Goal: Task Accomplishment & Management: Manage account settings

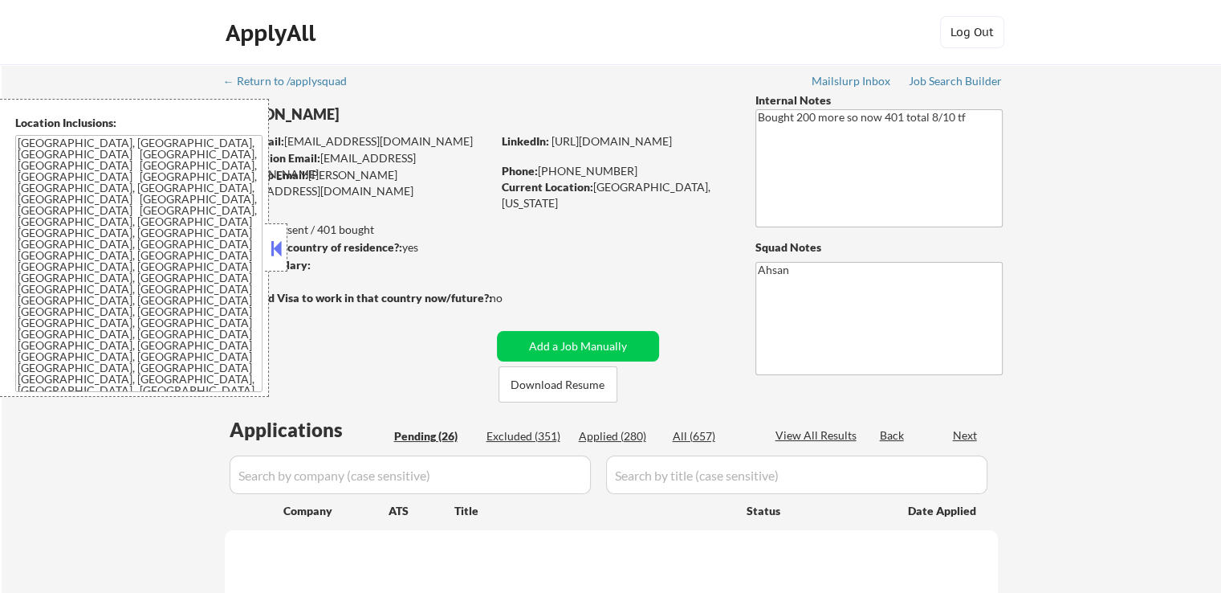
select select ""pending""
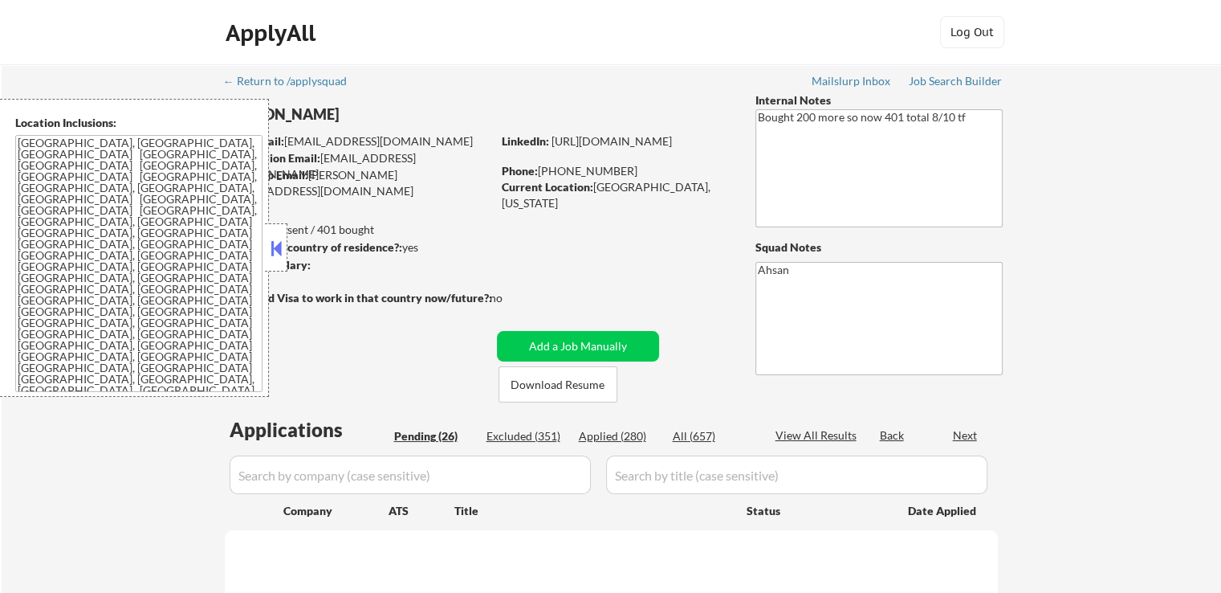
select select ""pending""
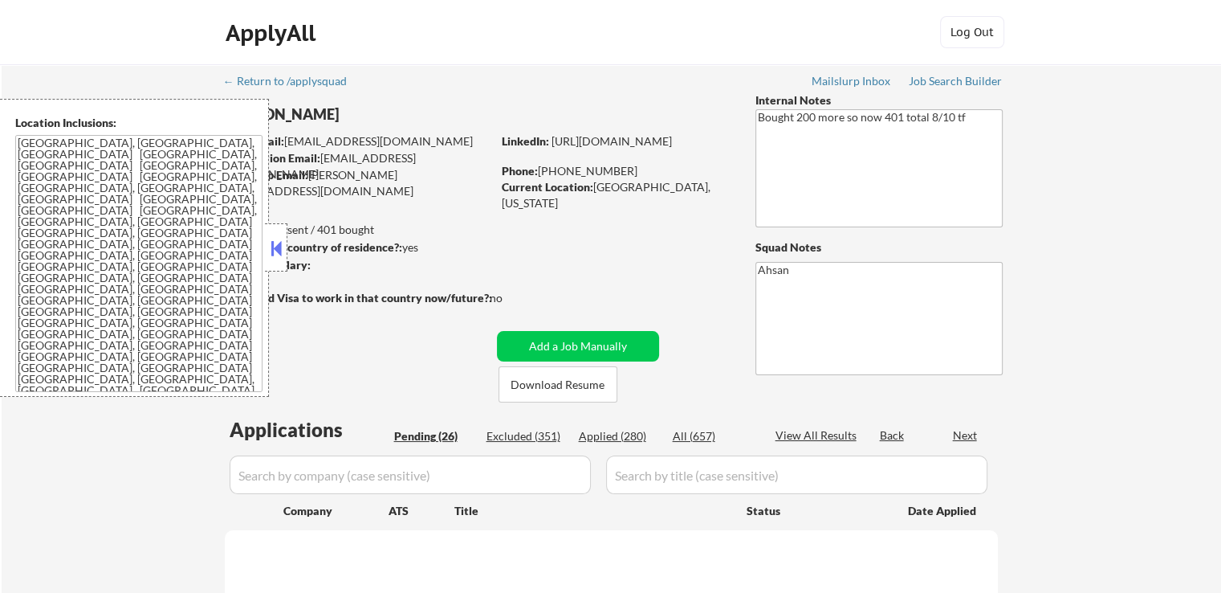
select select ""pending""
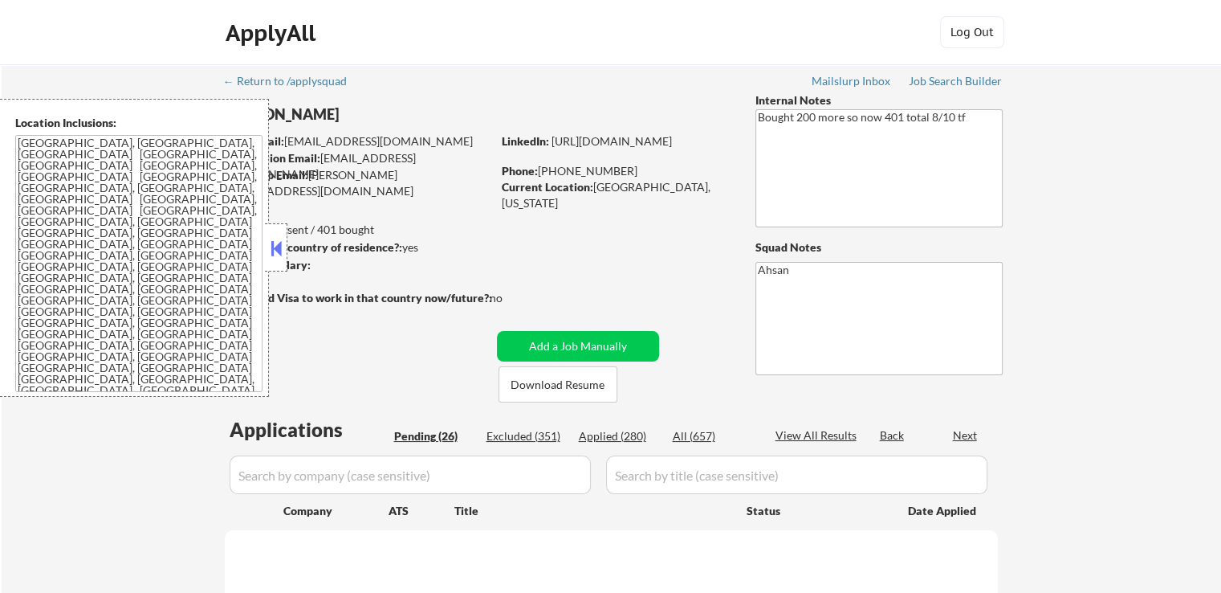
select select ""pending""
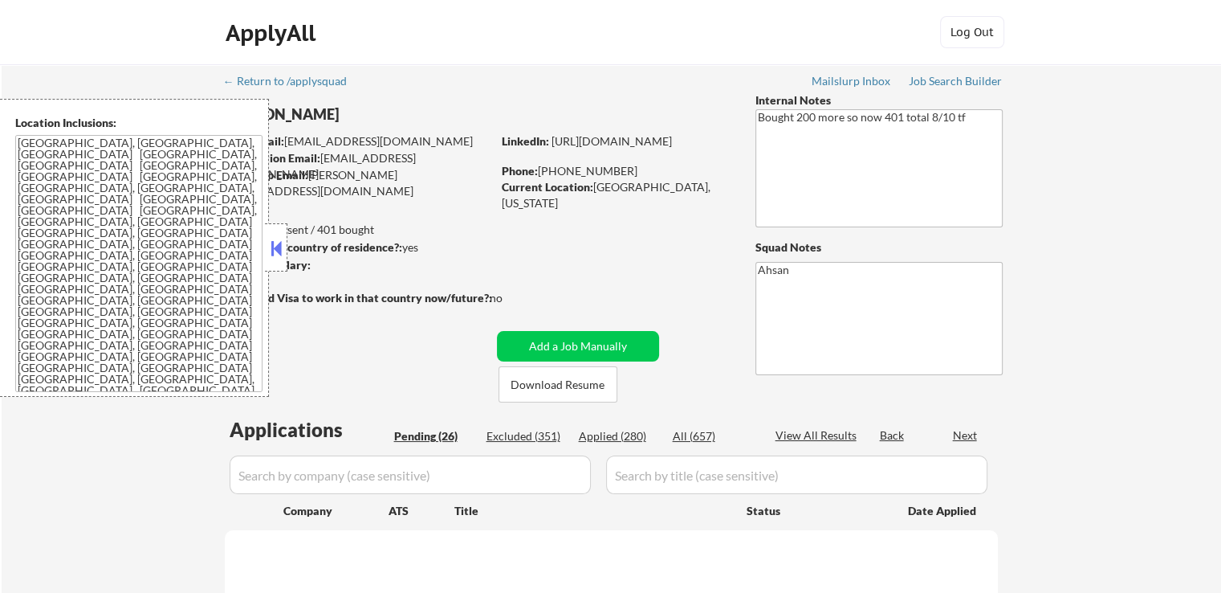
select select ""pending""
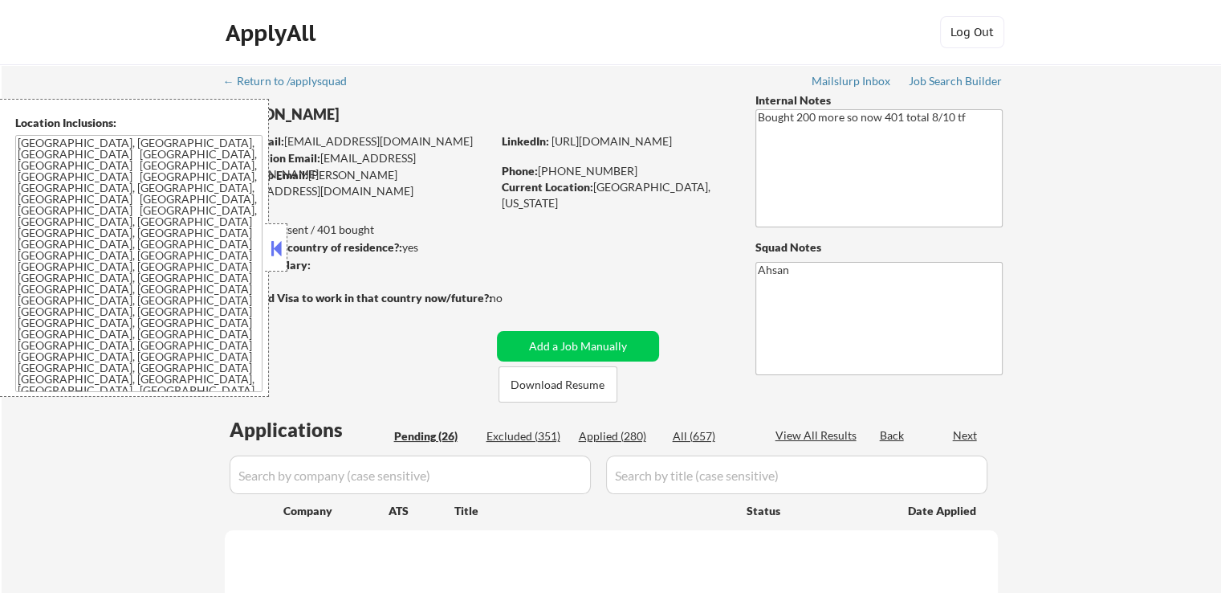
select select ""pending""
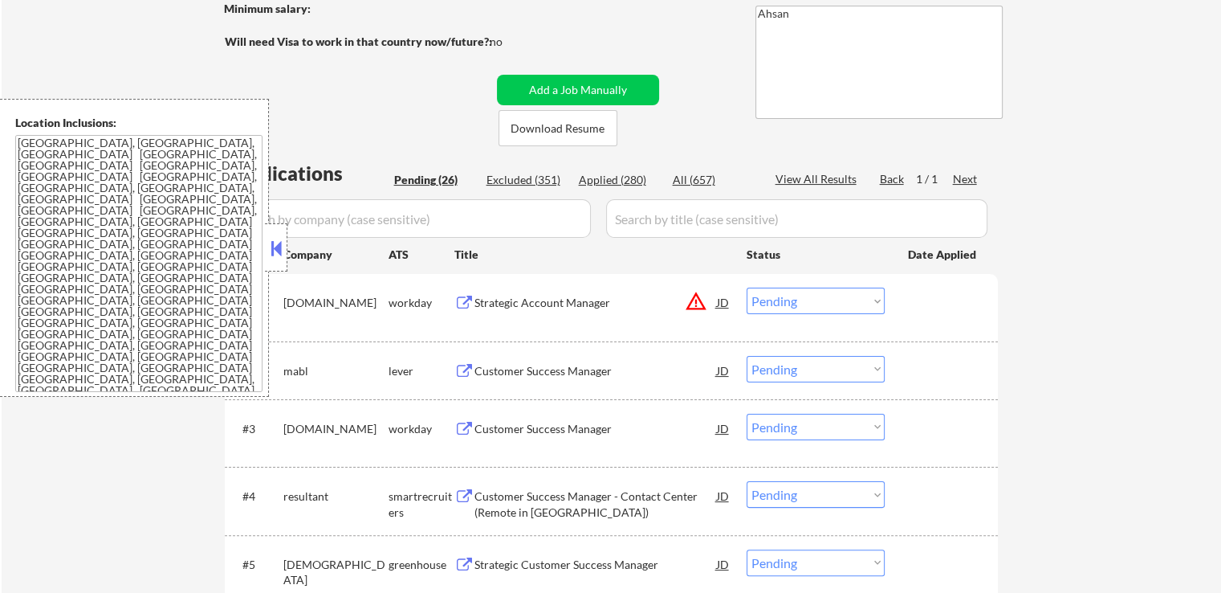
scroll to position [321, 0]
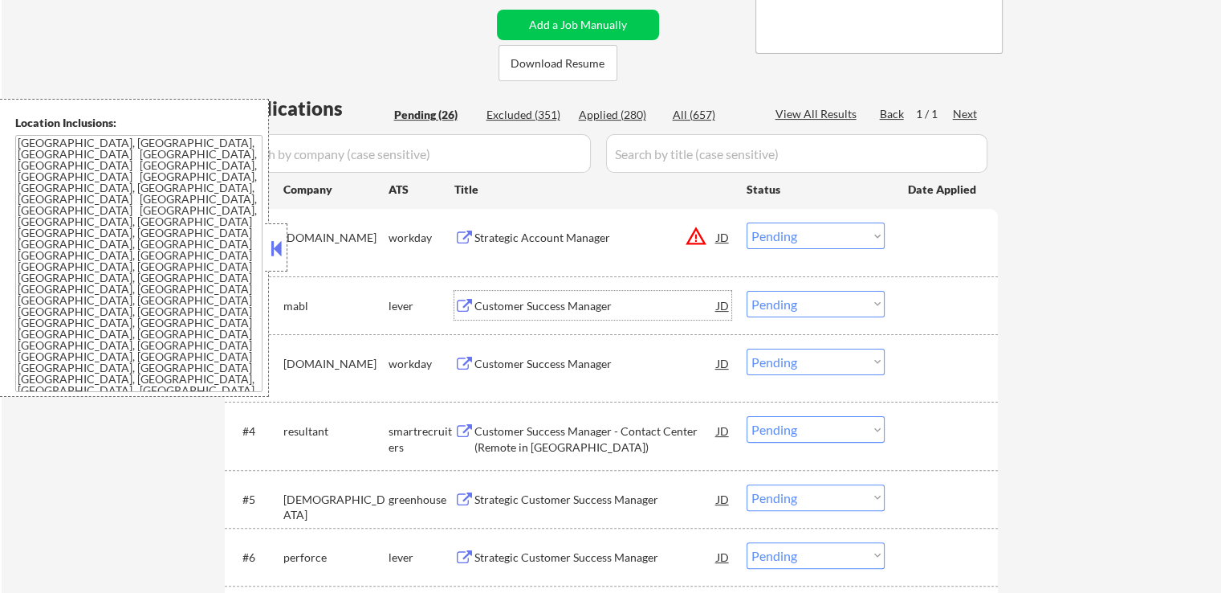
click at [509, 304] on div "Customer Success Manager" at bounding box center [596, 306] width 243 height 16
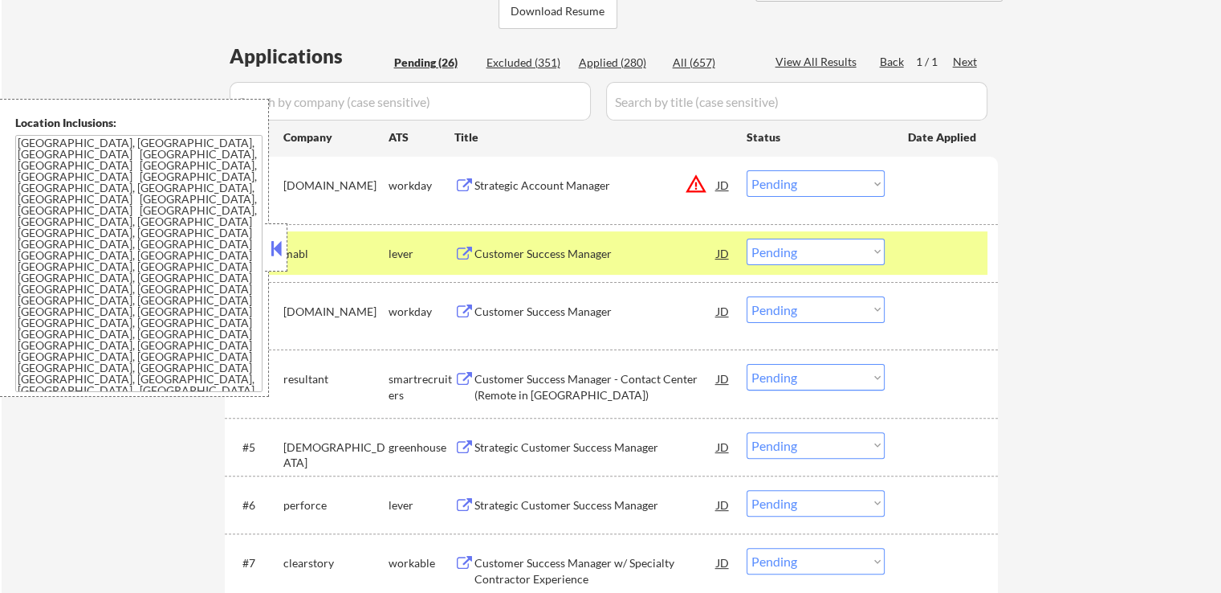
scroll to position [401, 0]
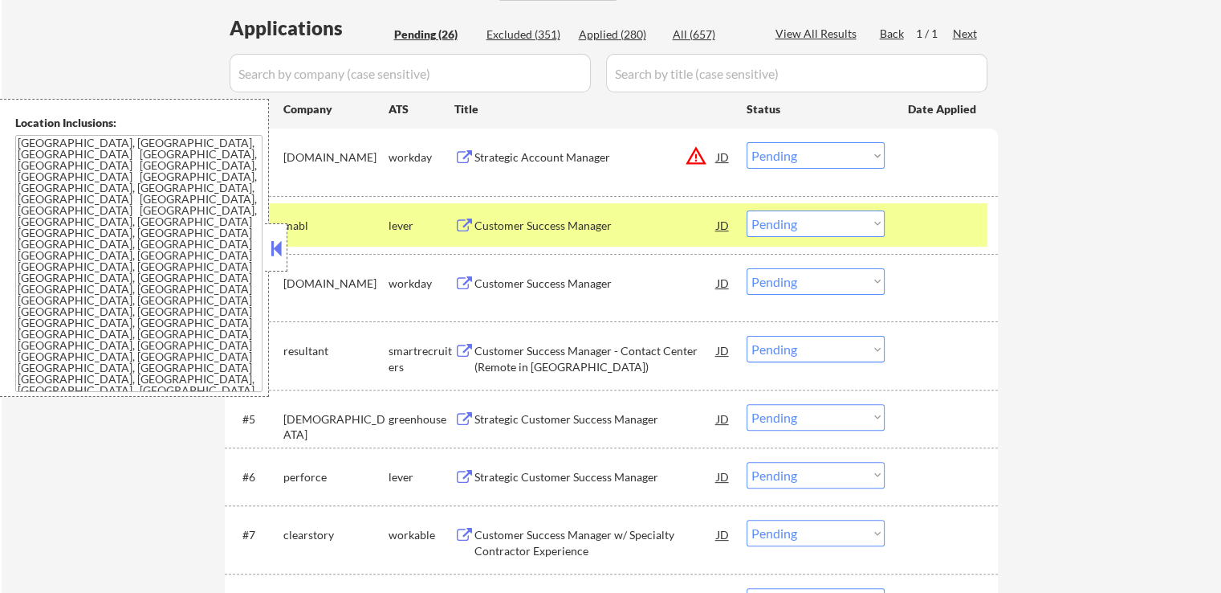
click at [520, 361] on div "Customer Success Manager - Contact Center (Remote in [GEOGRAPHIC_DATA])" at bounding box center [596, 358] width 243 height 31
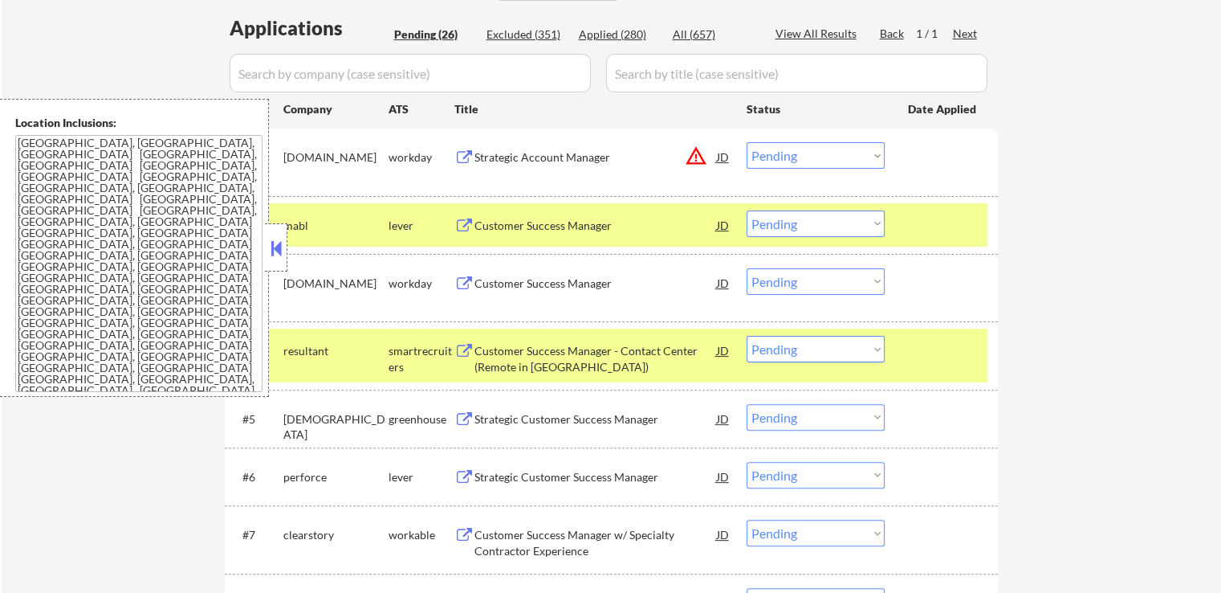
click at [507, 416] on div "Strategic Customer Success Manager" at bounding box center [596, 419] width 243 height 16
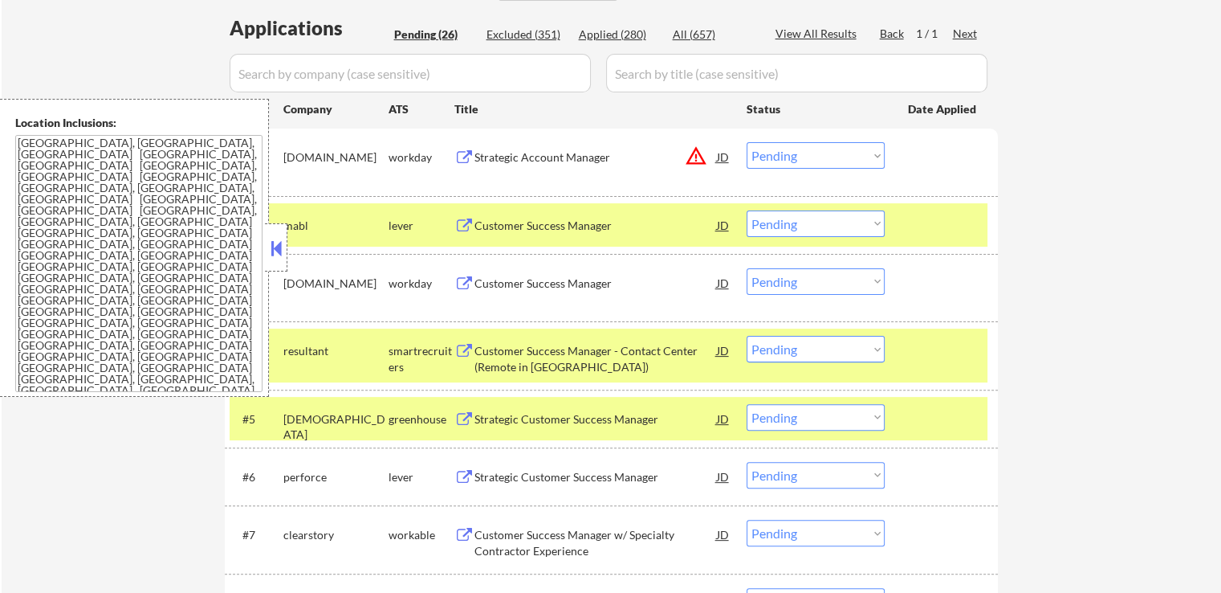
click at [507, 467] on div "Strategic Customer Success Manager" at bounding box center [596, 476] width 243 height 29
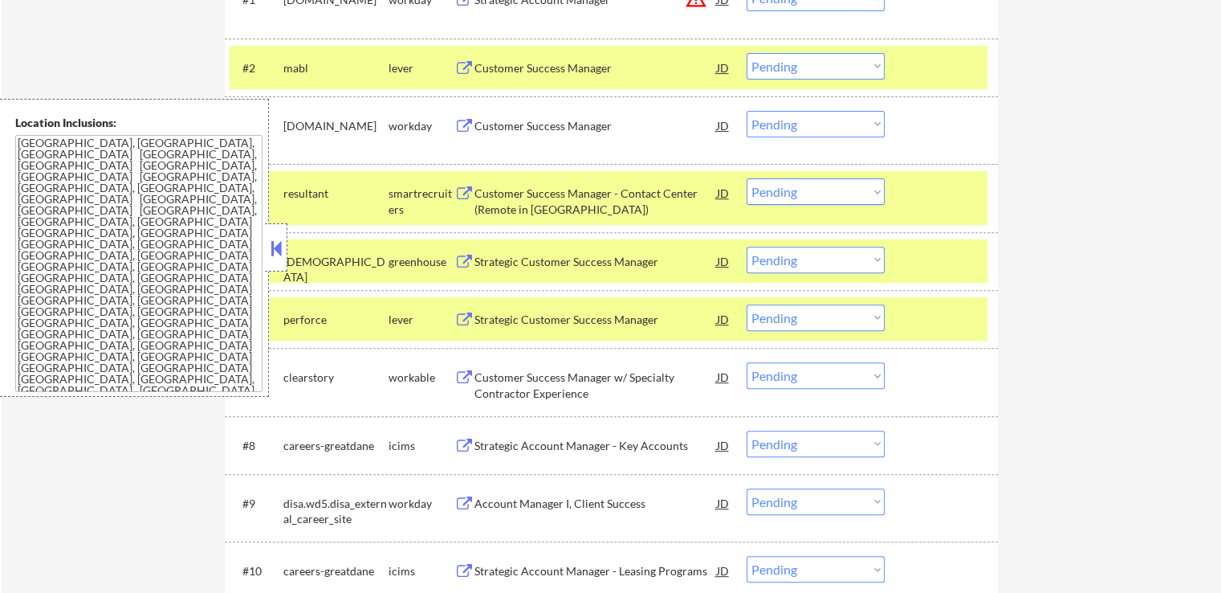
scroll to position [562, 0]
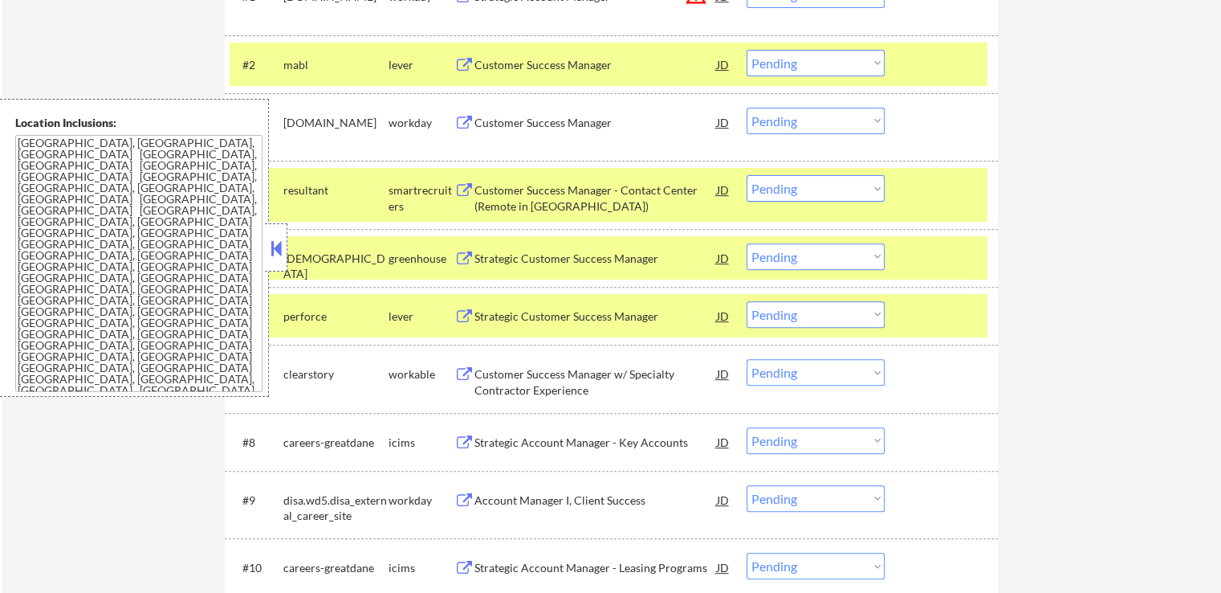
click at [517, 385] on div "Customer Success Manager w/ Specialty Contractor Experience" at bounding box center [596, 381] width 243 height 31
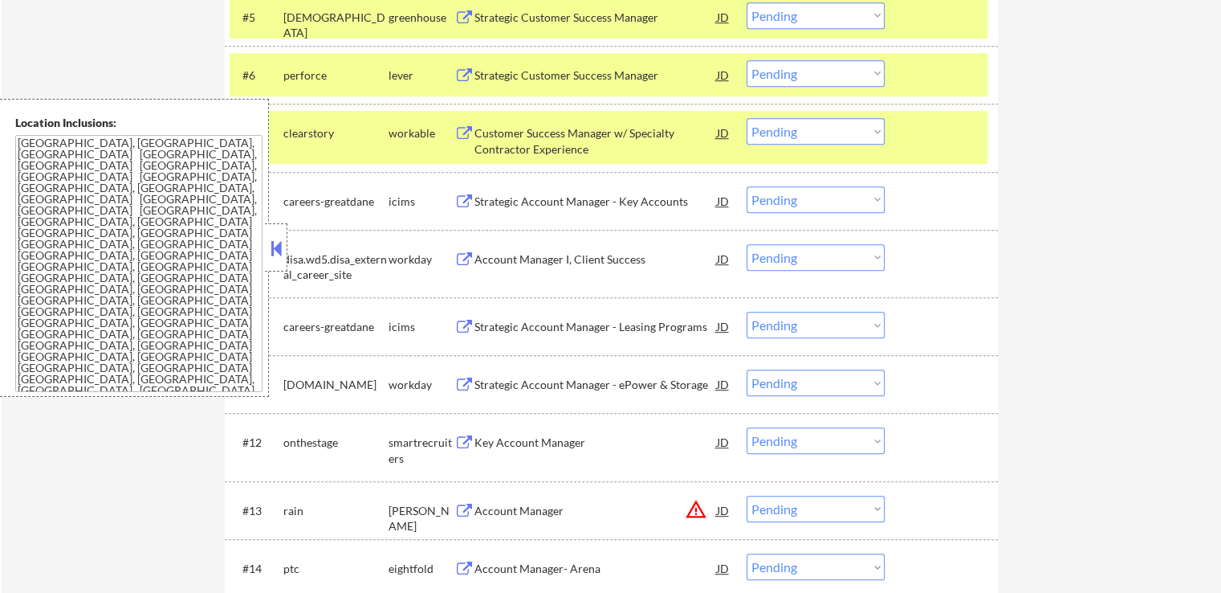
scroll to position [883, 0]
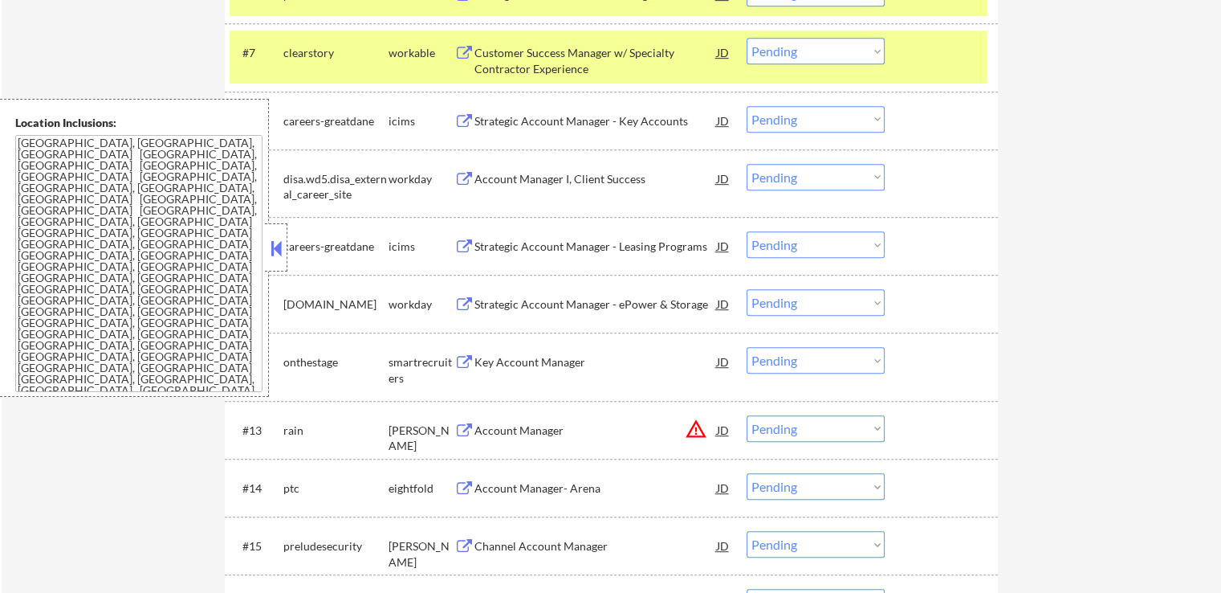
click at [510, 361] on div "Key Account Manager" at bounding box center [596, 362] width 243 height 16
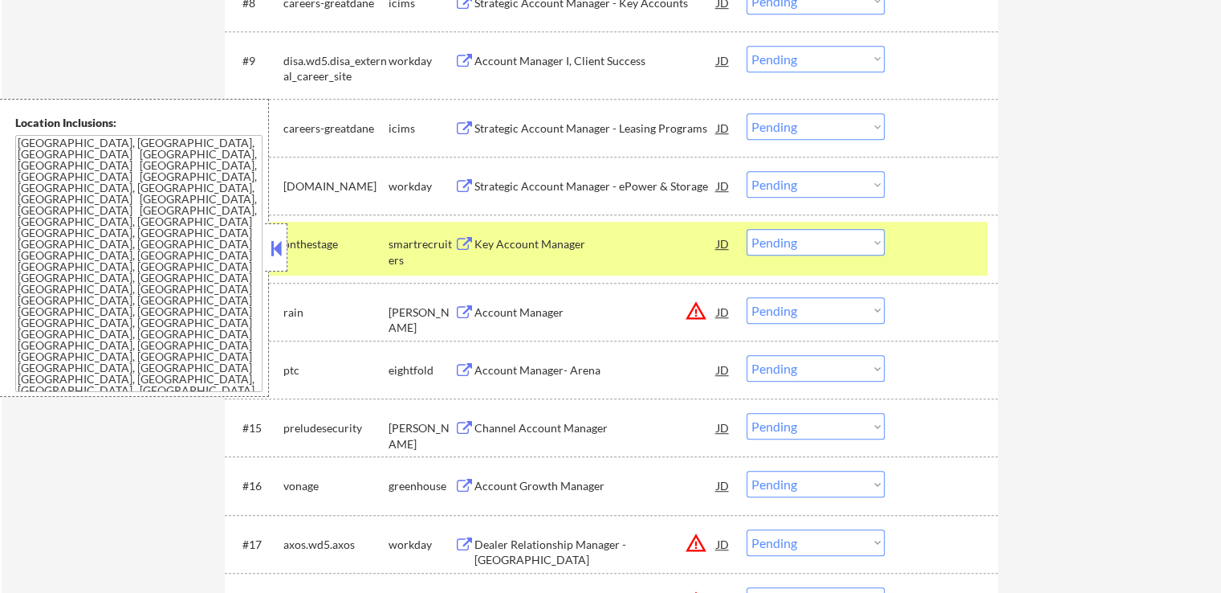
scroll to position [1044, 0]
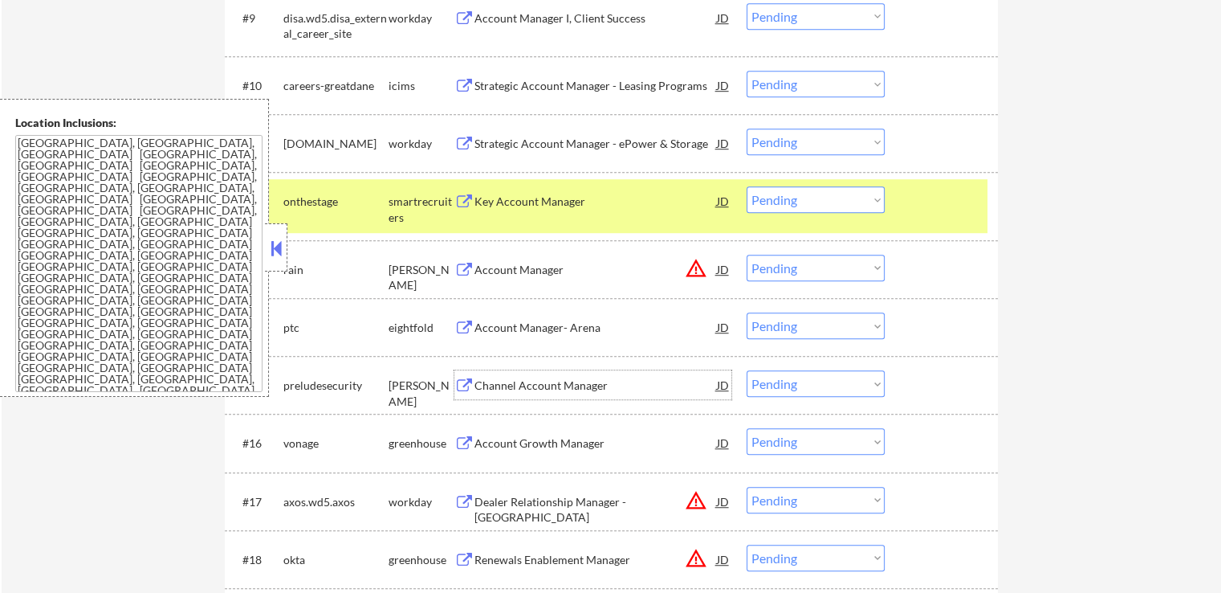
click at [530, 377] on div "Channel Account Manager" at bounding box center [596, 384] width 243 height 29
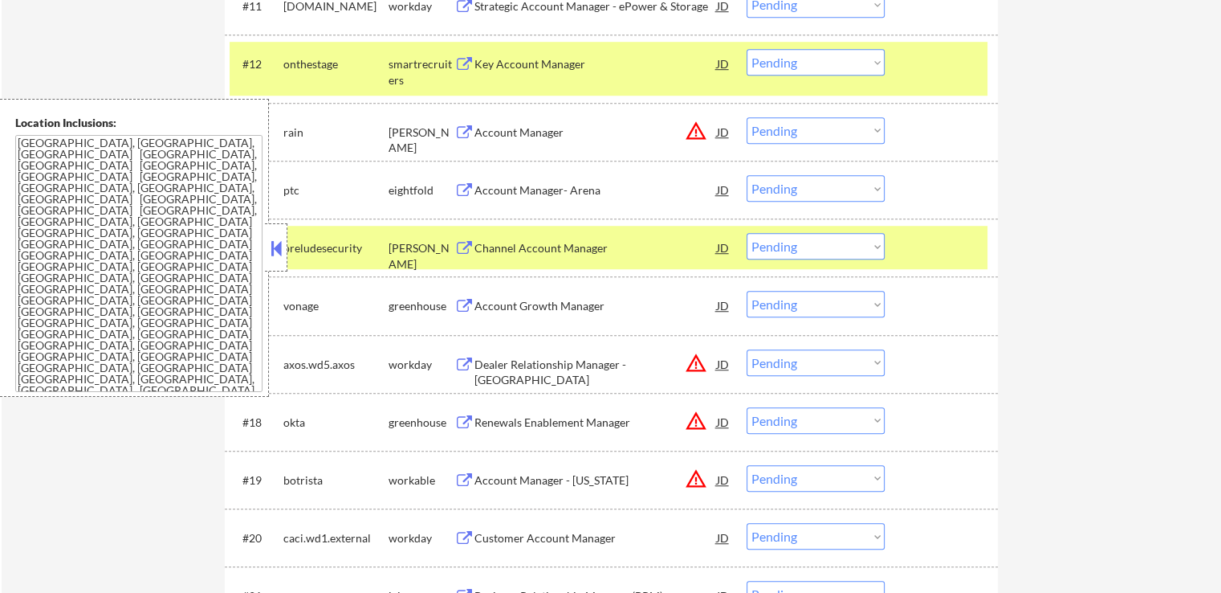
scroll to position [1204, 0]
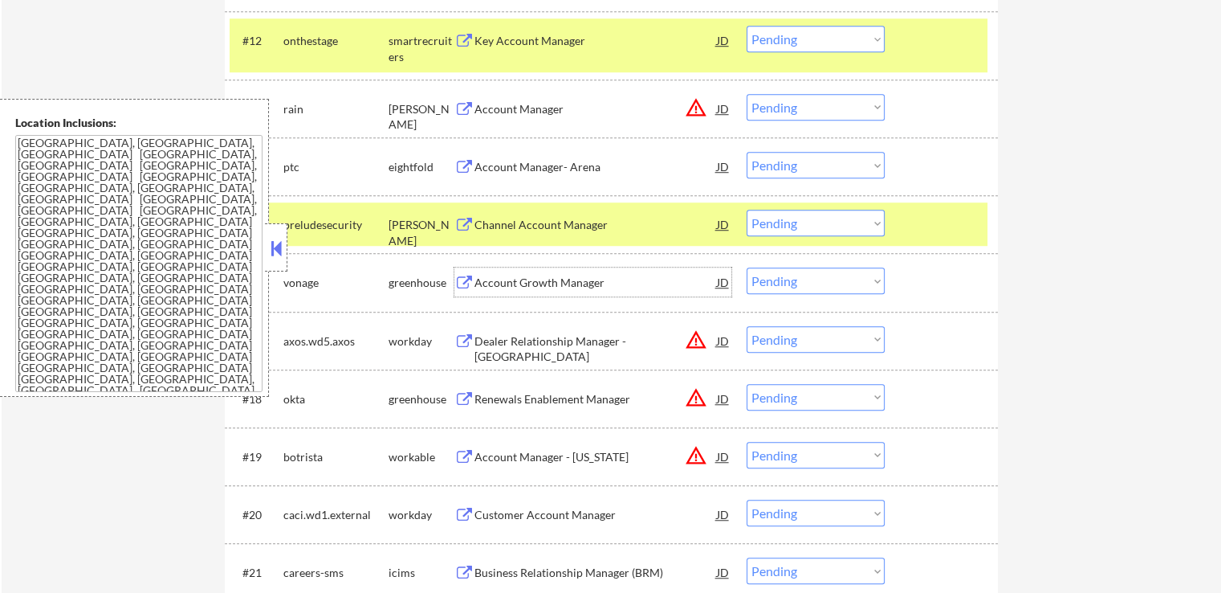
click at [512, 287] on div "Account Growth Manager" at bounding box center [596, 283] width 243 height 16
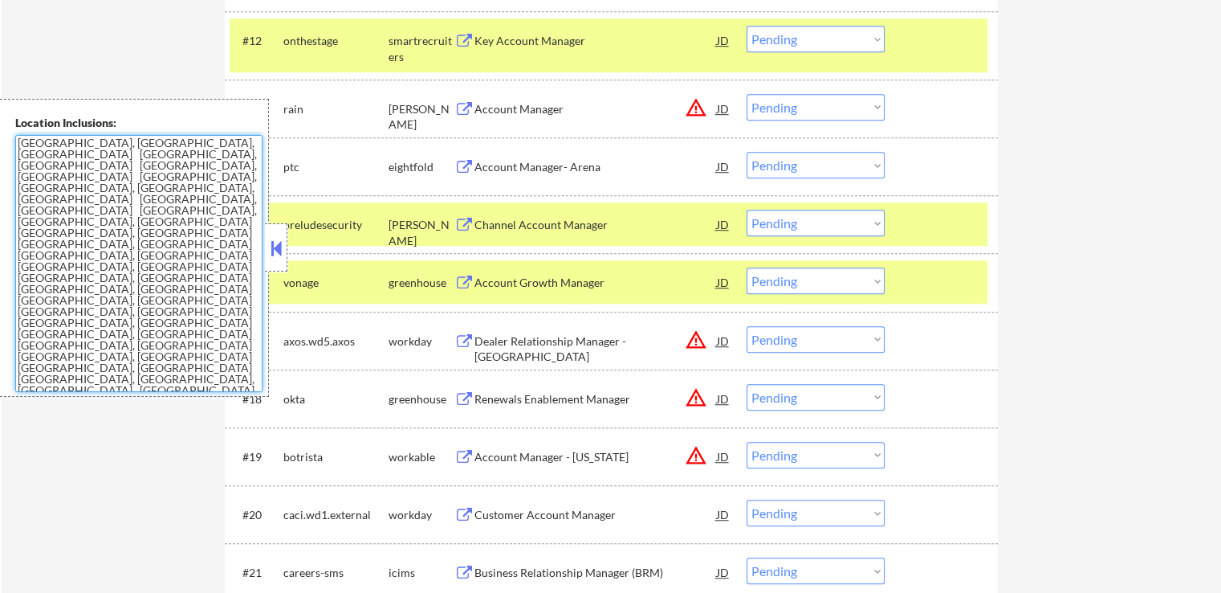
drag, startPoint x: 181, startPoint y: 371, endPoint x: 35, endPoint y: 92, distance: 315.7
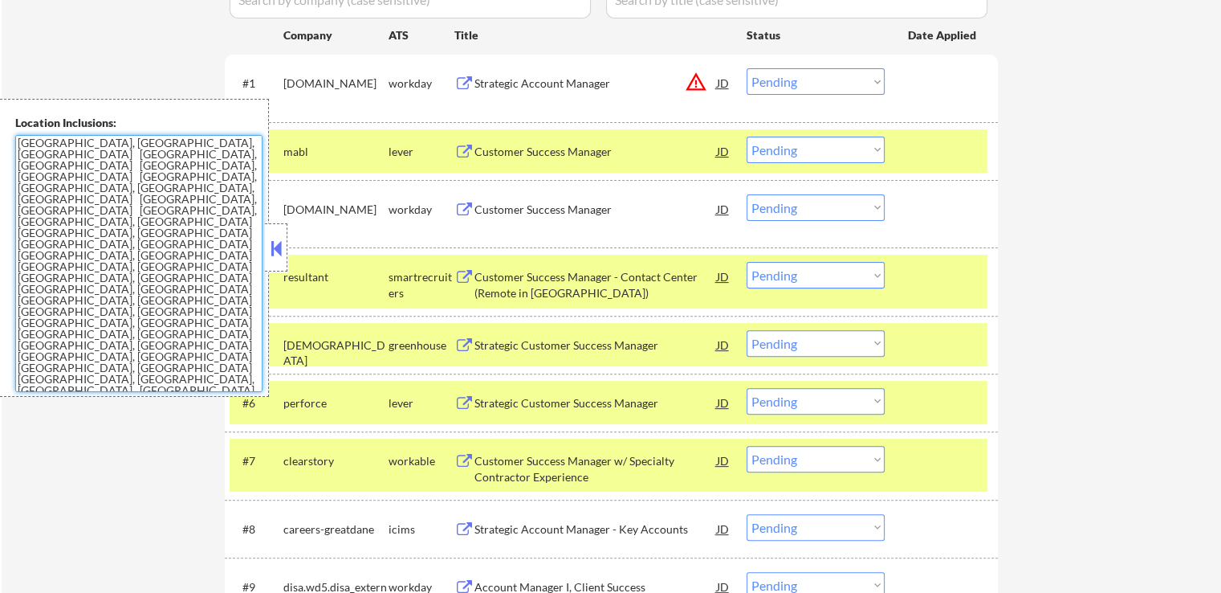
scroll to position [562, 0]
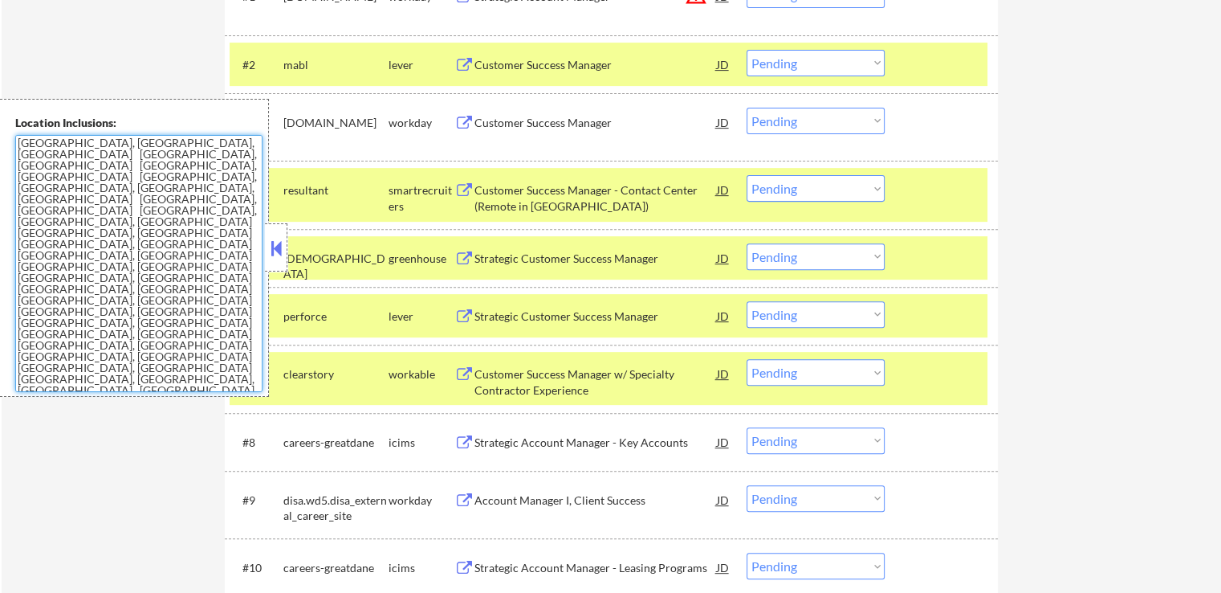
click at [804, 71] on select "Choose an option... Pending Applied Excluded (Questions) Excluded (Expired) Exc…" at bounding box center [816, 63] width 138 height 26
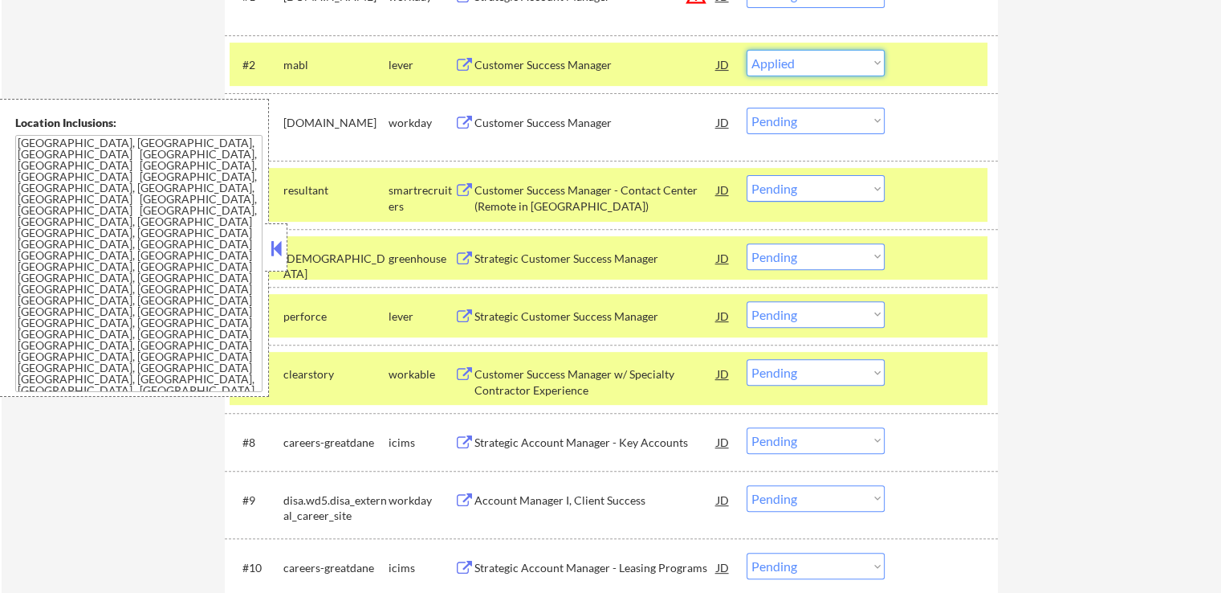
click at [747, 50] on select "Choose an option... Pending Applied Excluded (Questions) Excluded (Expired) Exc…" at bounding box center [816, 63] width 138 height 26
select select ""pending""
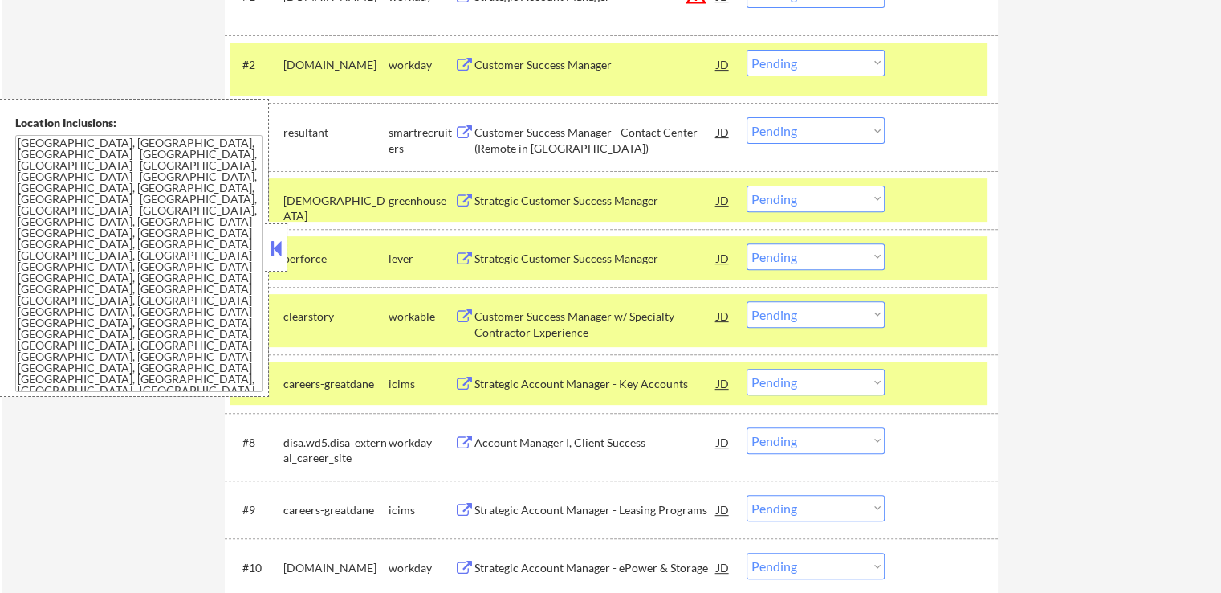
drag, startPoint x: 798, startPoint y: 128, endPoint x: 805, endPoint y: 141, distance: 14.4
click at [800, 128] on select "Choose an option... Pending Applied Excluded (Questions) Excluded (Expired) Exc…" at bounding box center [816, 130] width 138 height 26
click at [747, 117] on select "Choose an option... Pending Applied Excluded (Questions) Excluded (Expired) Exc…" at bounding box center [816, 130] width 138 height 26
select select ""pending""
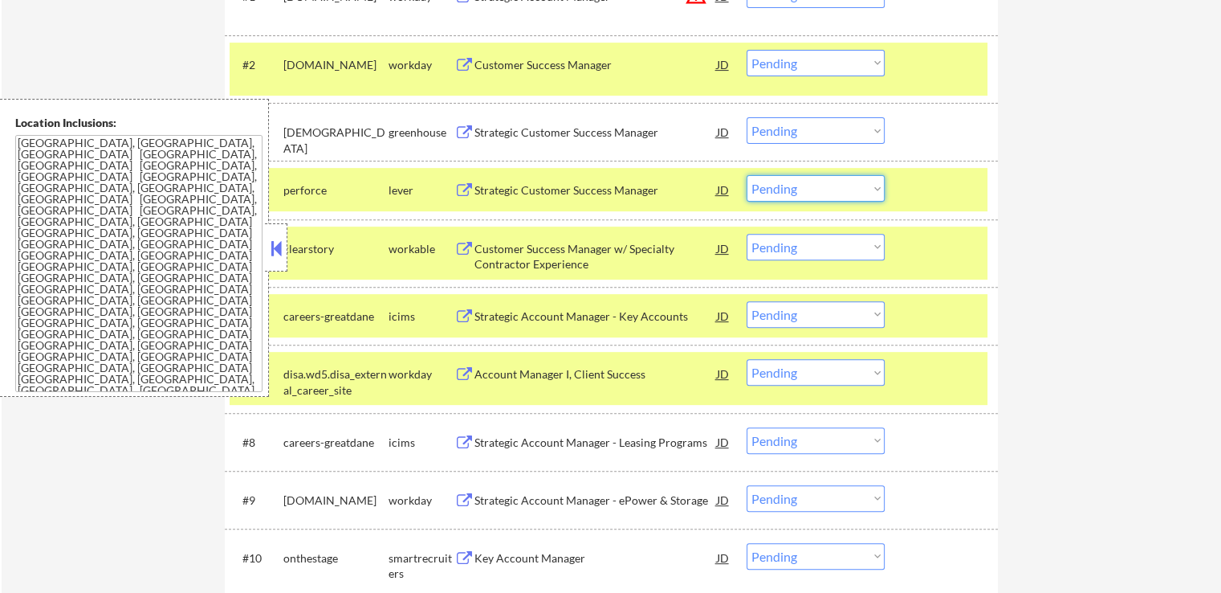
click at [814, 187] on select "Choose an option... Pending Applied Excluded (Questions) Excluded (Expired) Exc…" at bounding box center [816, 188] width 138 height 26
click at [747, 175] on select "Choose an option... Pending Applied Excluded (Questions) Excluded (Expired) Exc…" at bounding box center [816, 188] width 138 height 26
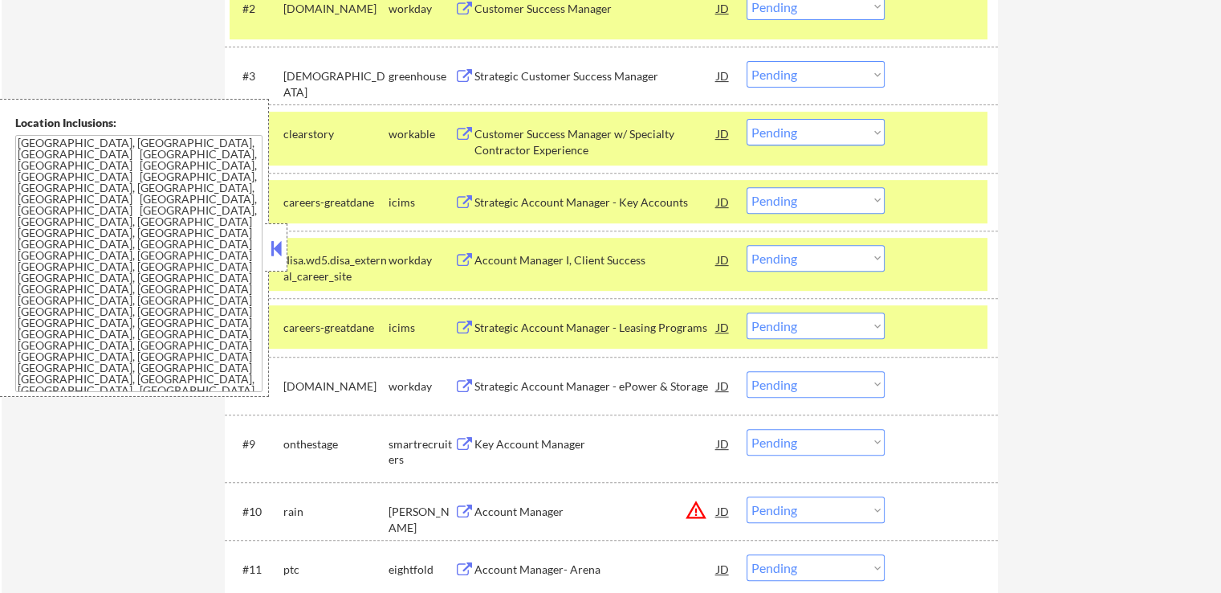
scroll to position [642, 0]
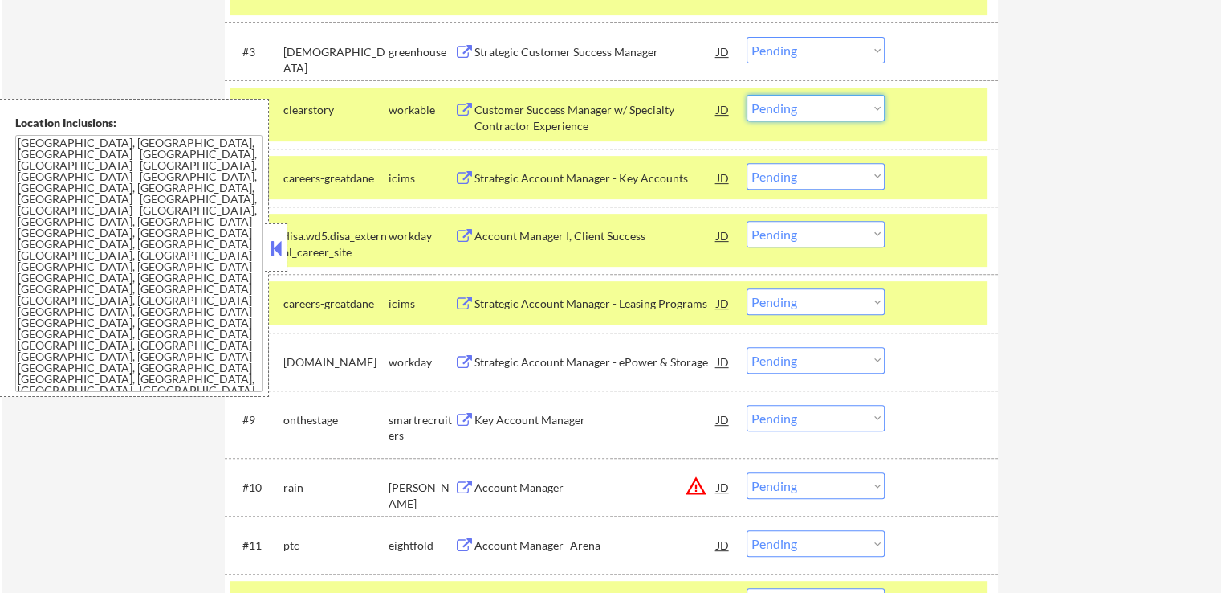
click at [805, 105] on select "Choose an option... Pending Applied Excluded (Questions) Excluded (Expired) Exc…" at bounding box center [816, 108] width 138 height 26
click at [747, 95] on select "Choose an option... Pending Applied Excluded (Questions) Excluded (Expired) Exc…" at bounding box center [816, 108] width 138 height 26
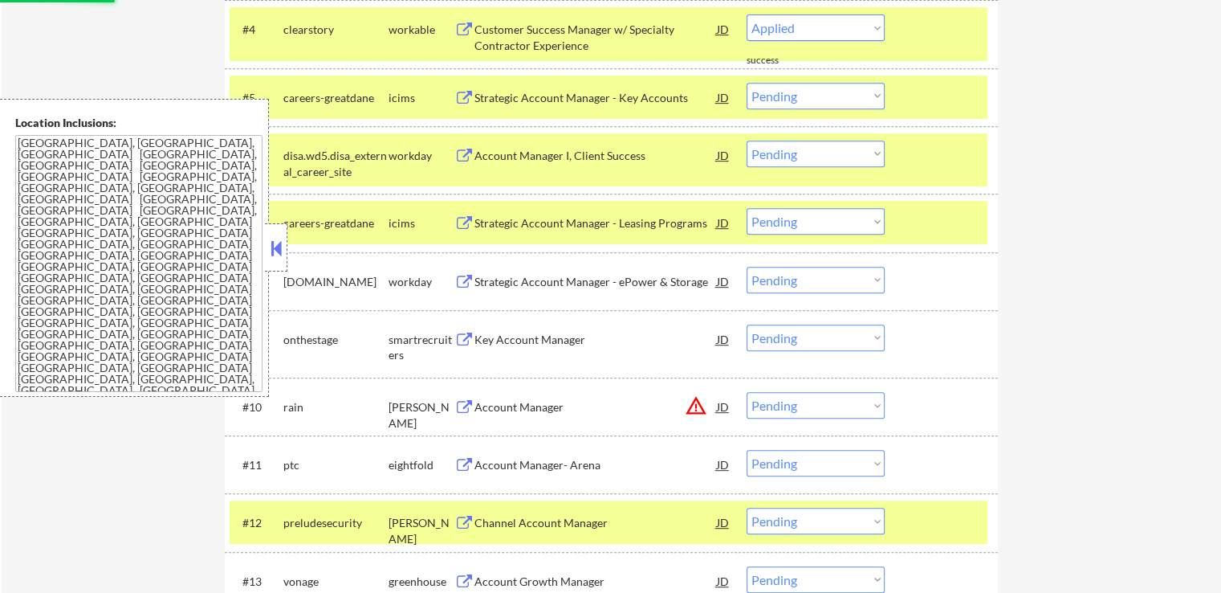
scroll to position [803, 0]
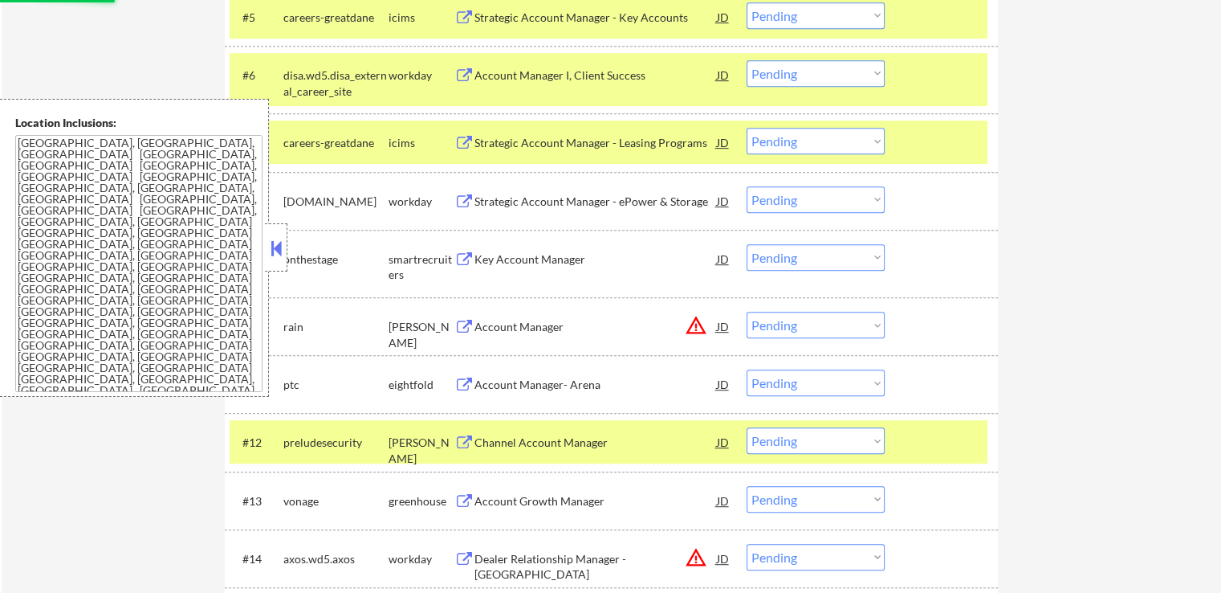
select select ""pending""
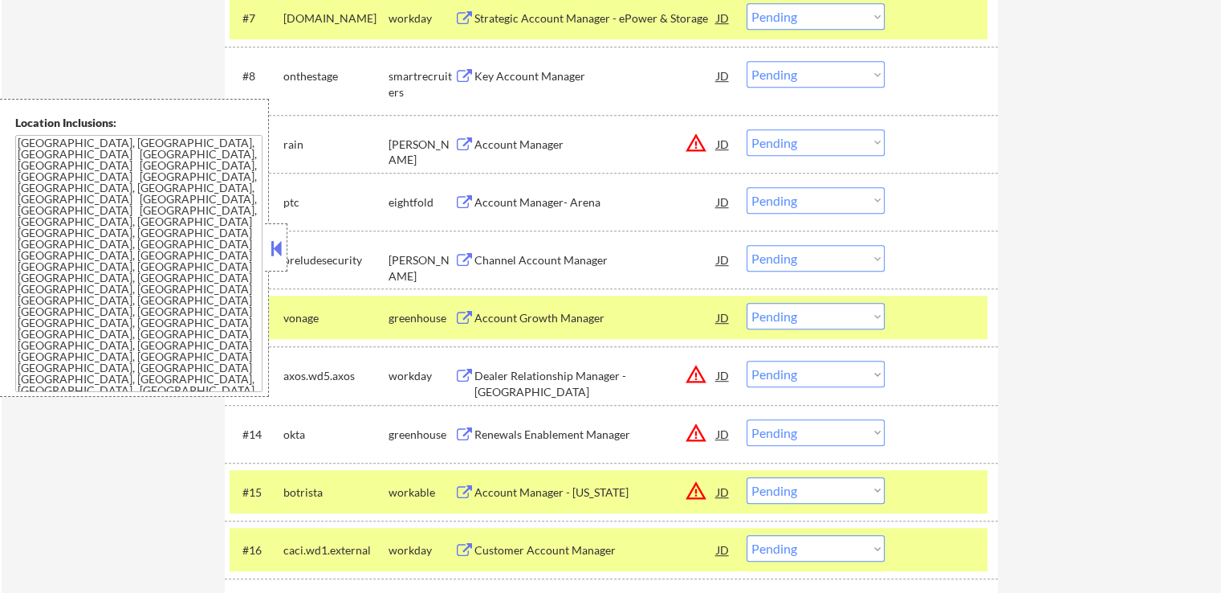
scroll to position [964, 0]
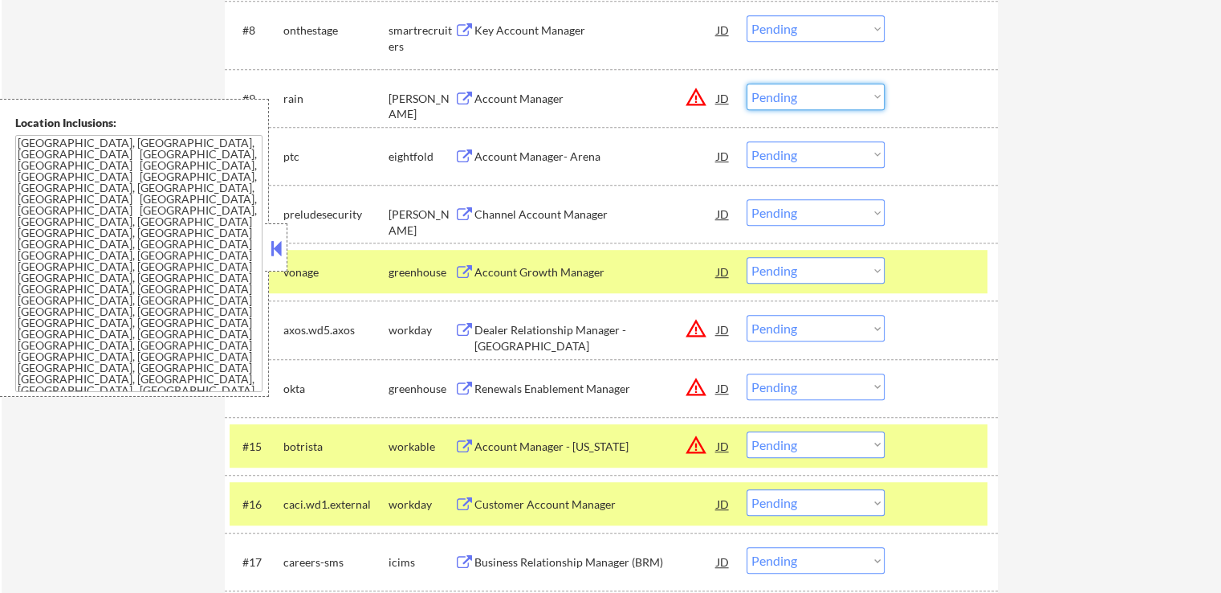
click at [776, 100] on select "Choose an option... Pending Applied Excluded (Questions) Excluded (Expired) Exc…" at bounding box center [816, 97] width 138 height 26
click at [747, 84] on select "Choose an option... Pending Applied Excluded (Questions) Excluded (Expired) Exc…" at bounding box center [816, 97] width 138 height 26
select select ""pending""
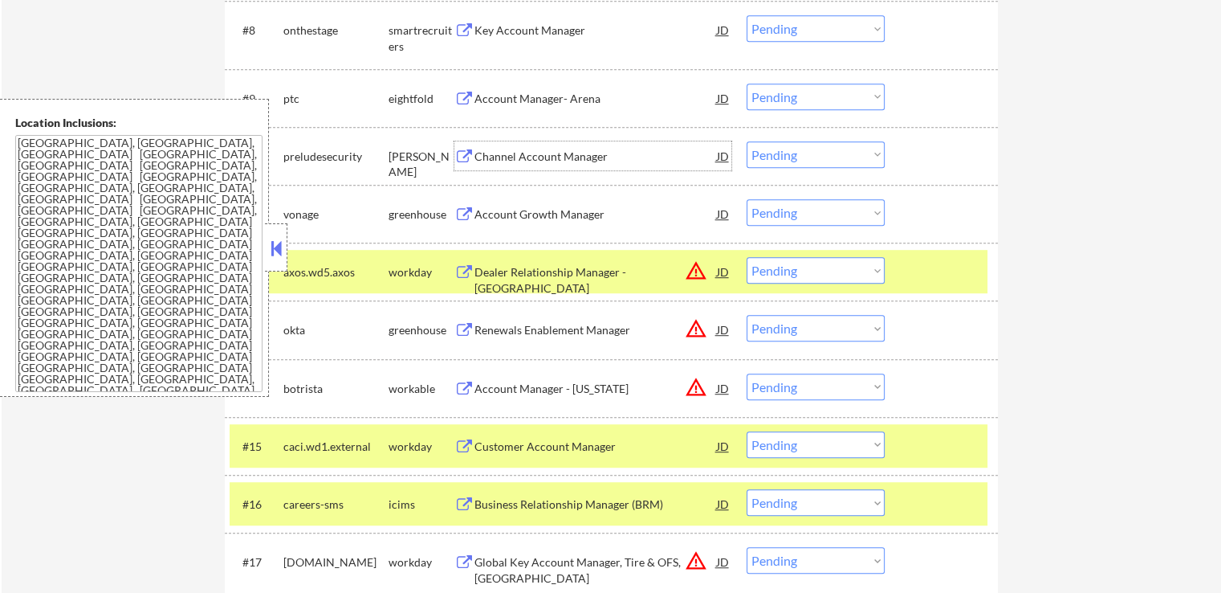
click at [514, 161] on div "Channel Account Manager" at bounding box center [596, 157] width 243 height 16
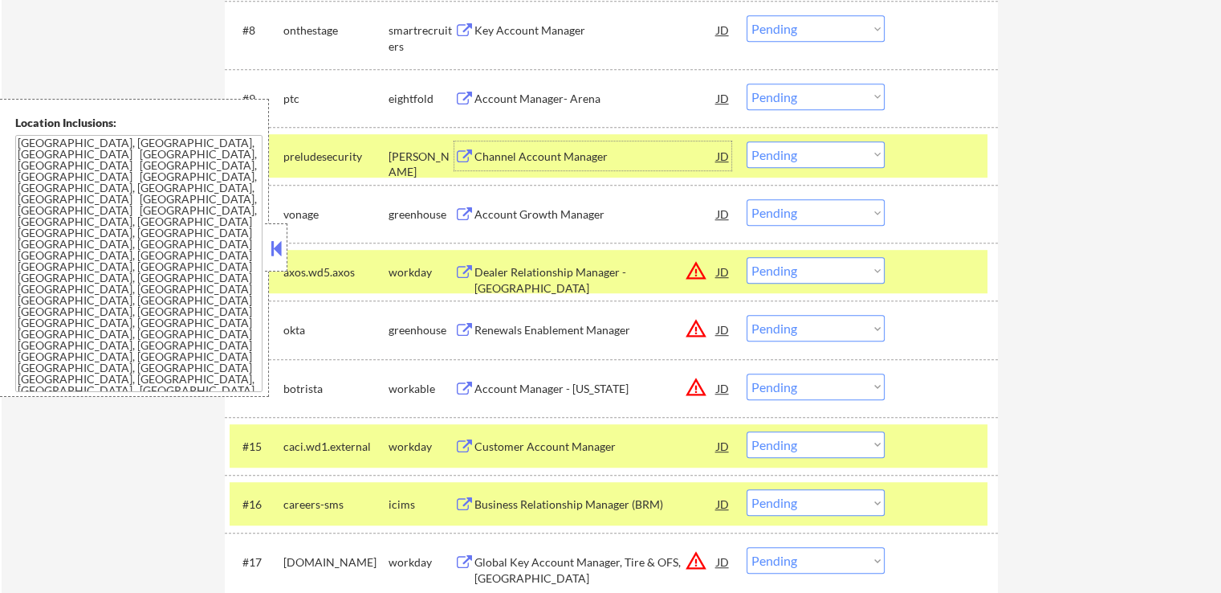
click at [842, 157] on select "Choose an option... Pending Applied Excluded (Questions) Excluded (Expired) Exc…" at bounding box center [816, 154] width 138 height 26
select select ""excluded""
click at [747, 141] on select "Choose an option... Pending Applied Excluded (Questions) Excluded (Expired) Exc…" at bounding box center [816, 154] width 138 height 26
click at [825, 221] on select "Choose an option... Pending Applied Excluded (Questions) Excluded (Expired) Exc…" at bounding box center [816, 212] width 138 height 26
select select ""excluded__expired_""
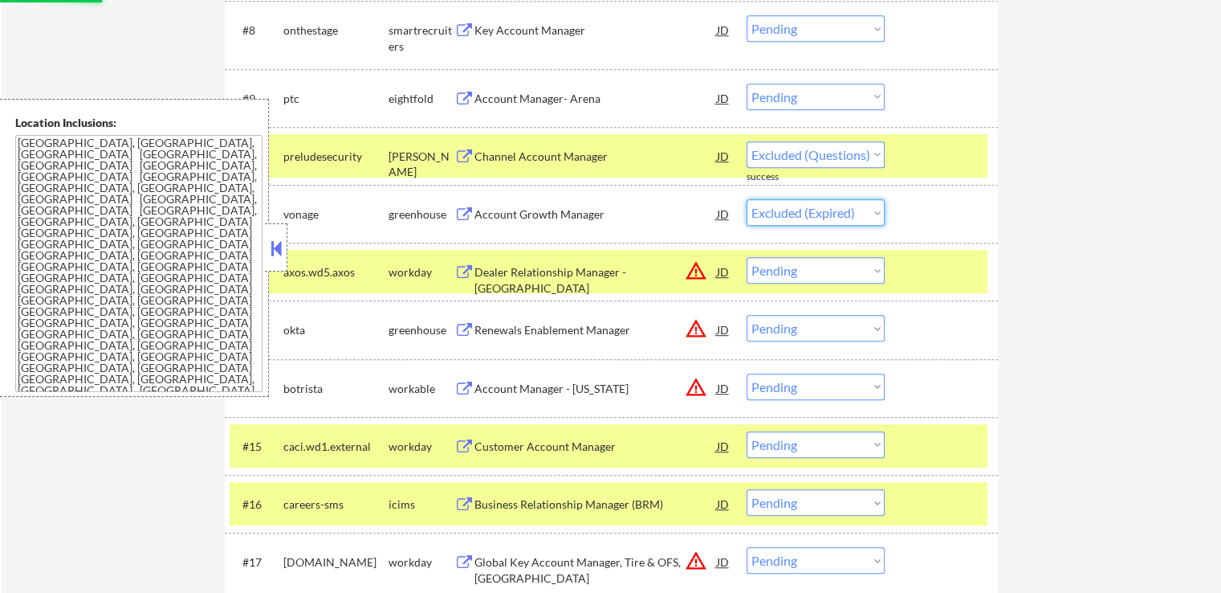
click at [747, 199] on select "Choose an option... Pending Applied Excluded (Questions) Excluded (Expired) Exc…" at bounding box center [816, 212] width 138 height 26
select select ""pending""
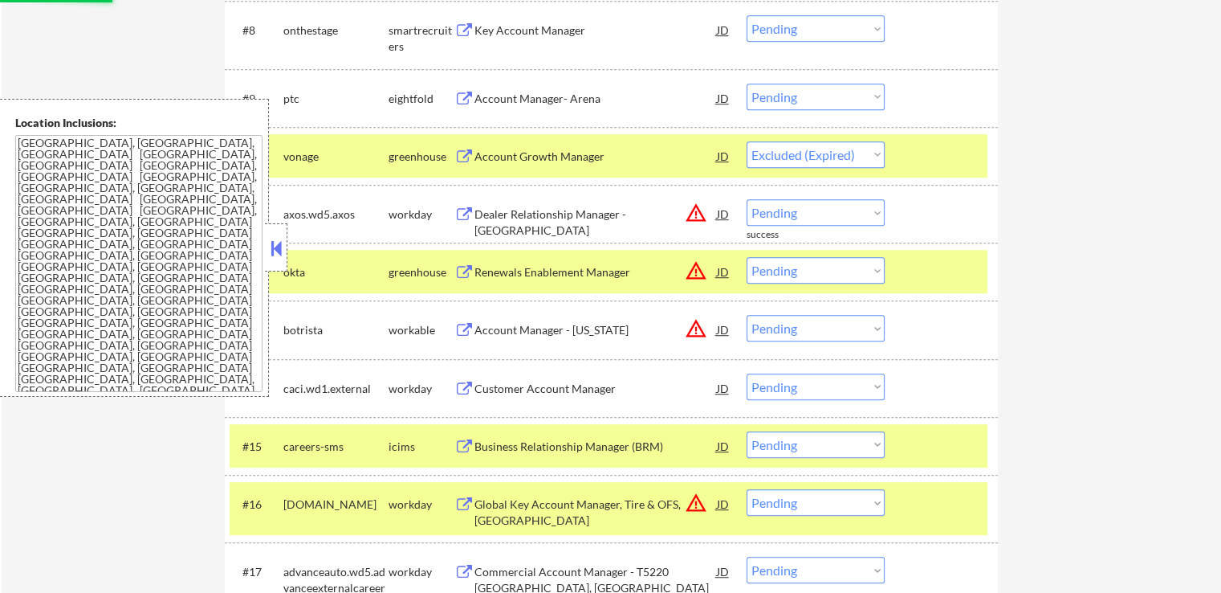
select select ""pending""
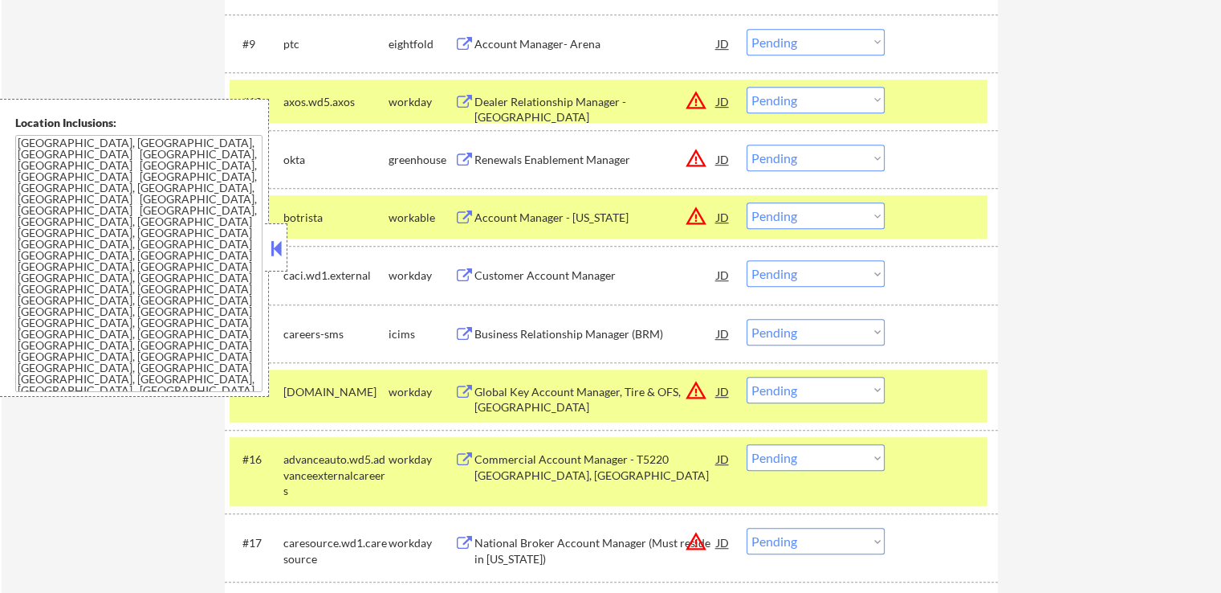
scroll to position [1044, 0]
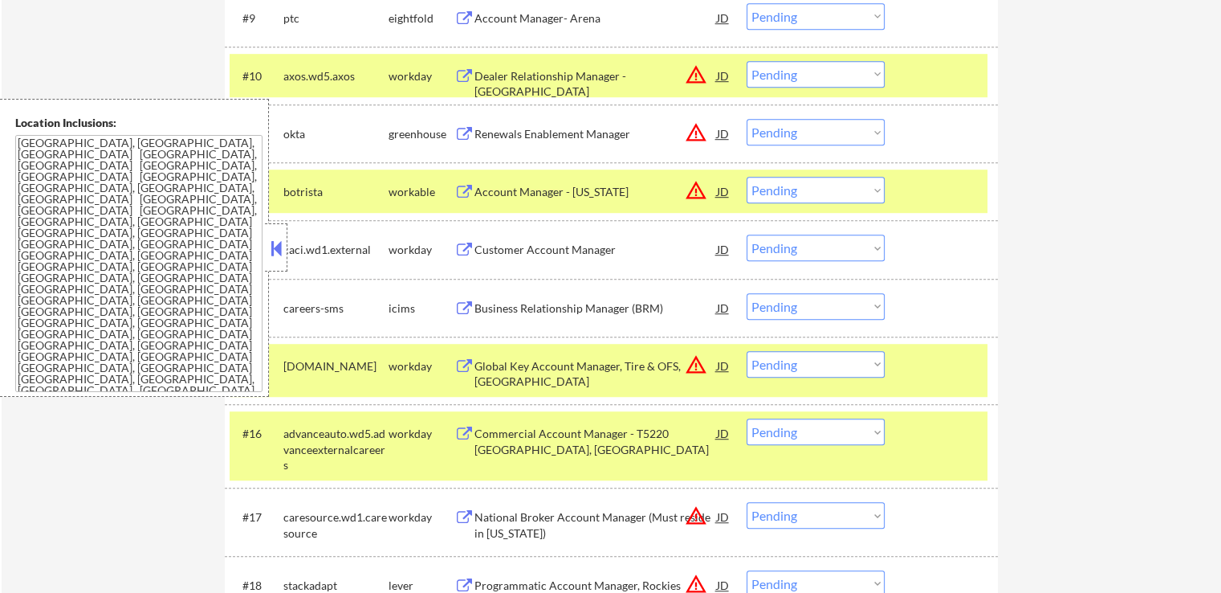
click at [532, 137] on div "Renewals Enablement Manager" at bounding box center [596, 134] width 243 height 16
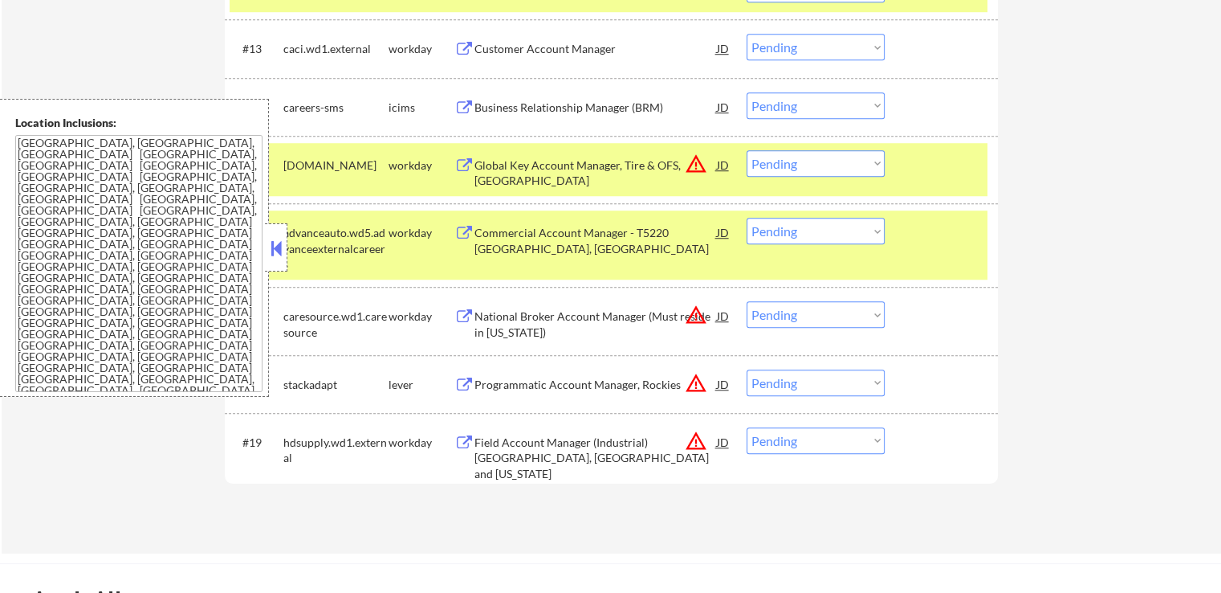
scroll to position [1285, 0]
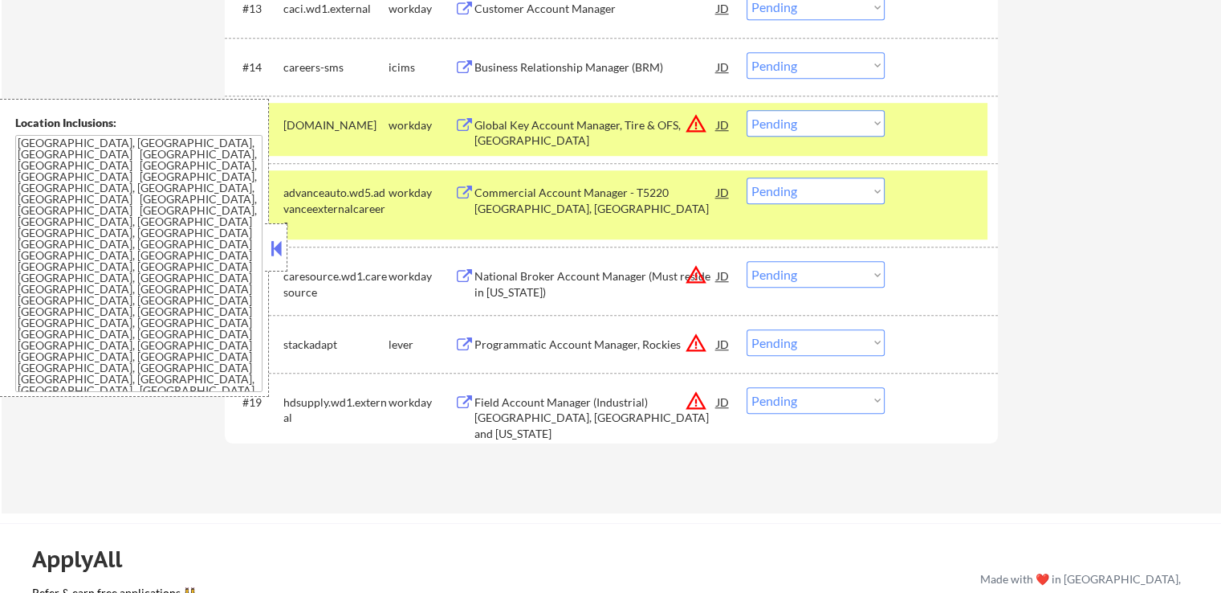
click at [517, 344] on div "Programmatic Account Manager, Rockies" at bounding box center [596, 344] width 243 height 16
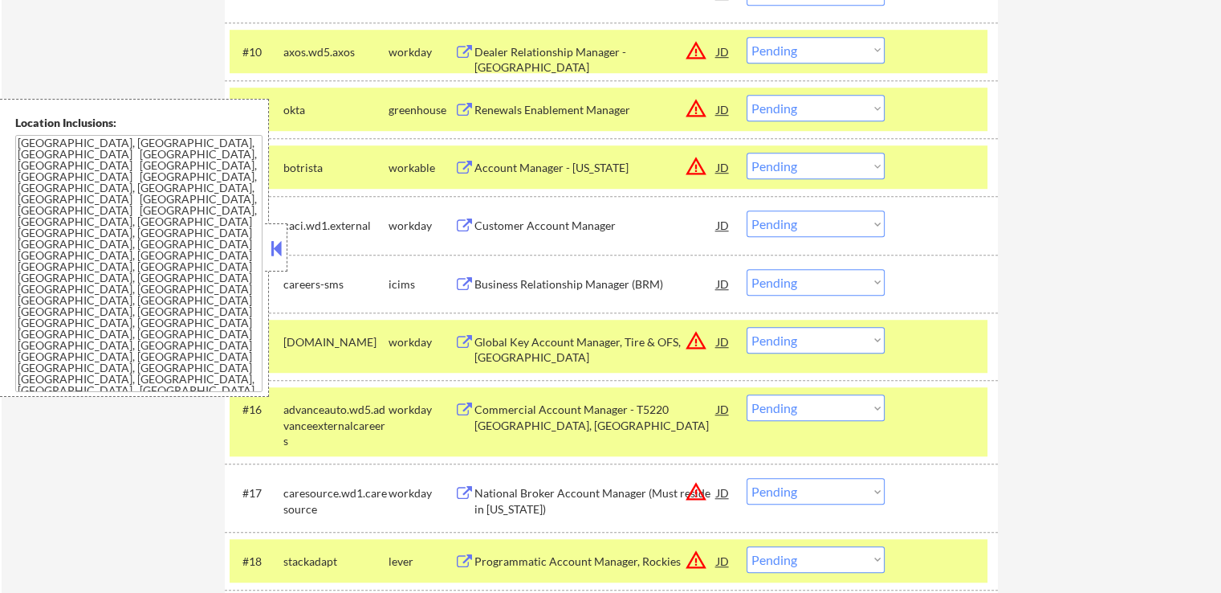
scroll to position [1044, 0]
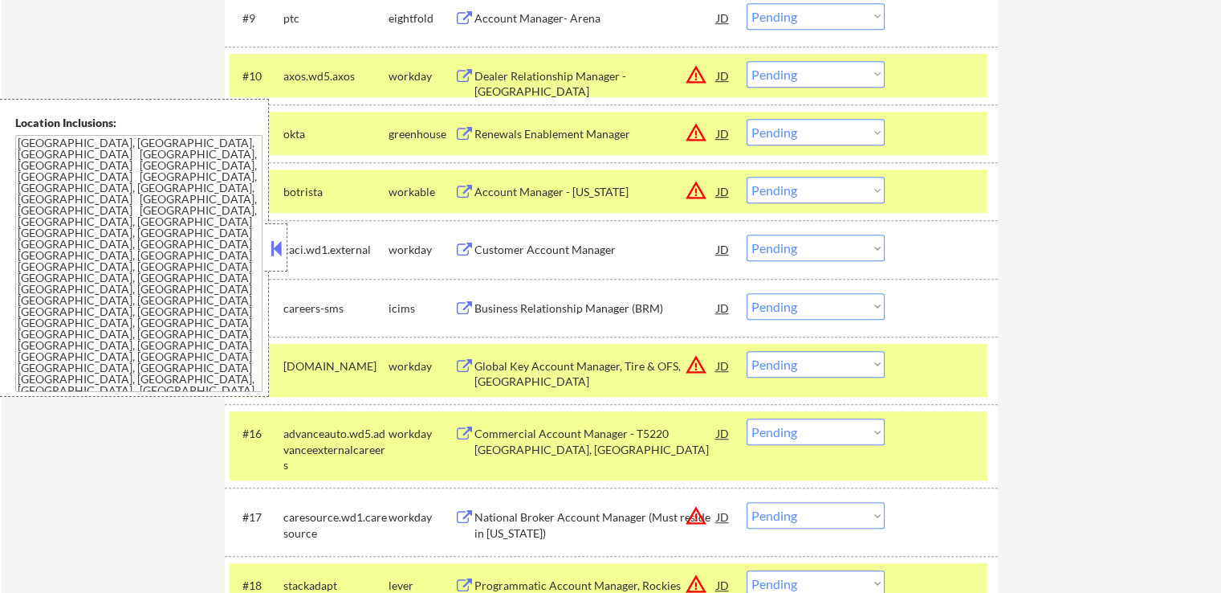
click at [524, 190] on div "Account Manager - [US_STATE]" at bounding box center [596, 192] width 243 height 16
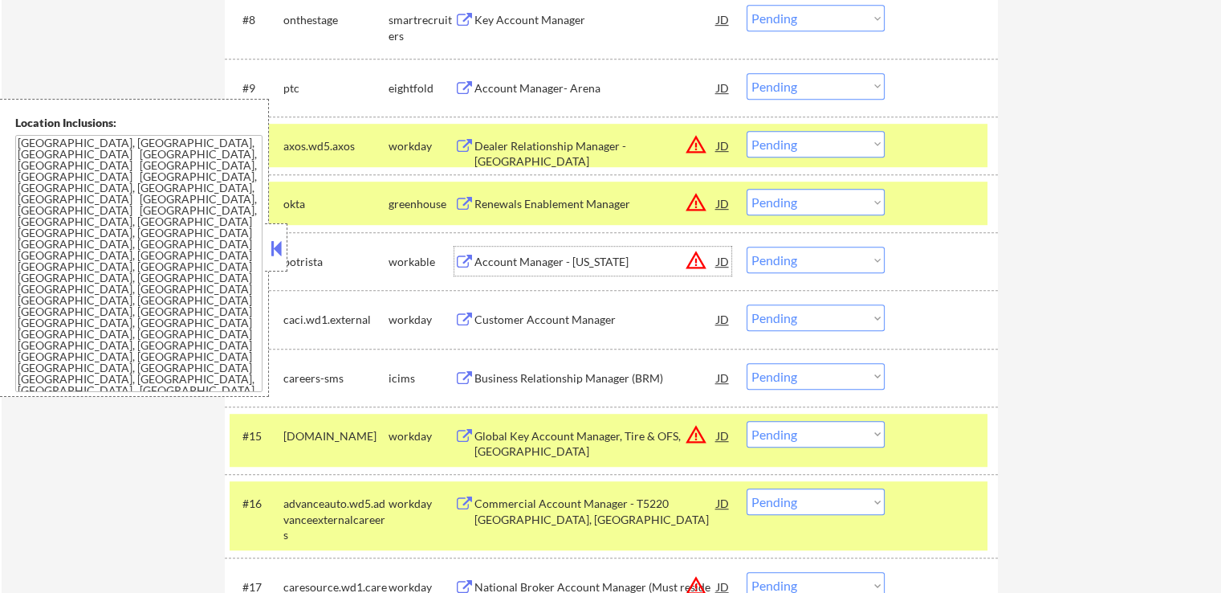
scroll to position [883, 0]
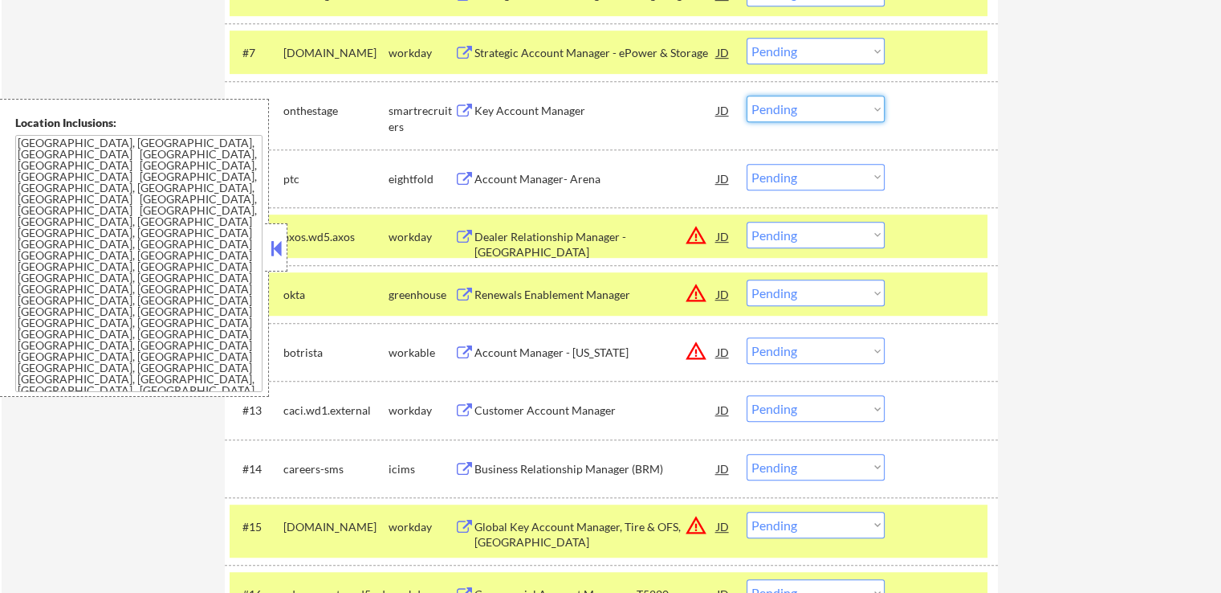
drag, startPoint x: 812, startPoint y: 110, endPoint x: 812, endPoint y: 120, distance: 9.6
click at [812, 110] on select "Choose an option... Pending Applied Excluded (Questions) Excluded (Expired) Exc…" at bounding box center [816, 109] width 138 height 26
click at [747, 96] on select "Choose an option... Pending Applied Excluded (Questions) Excluded (Expired) Exc…" at bounding box center [816, 109] width 138 height 26
select select ""pending""
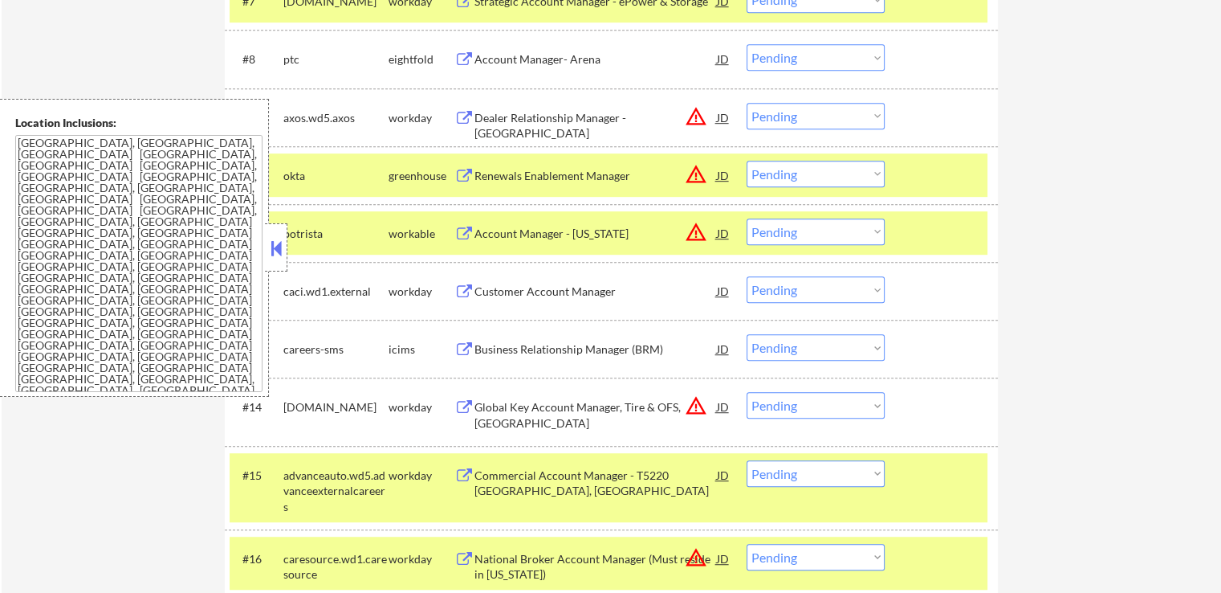
scroll to position [964, 0]
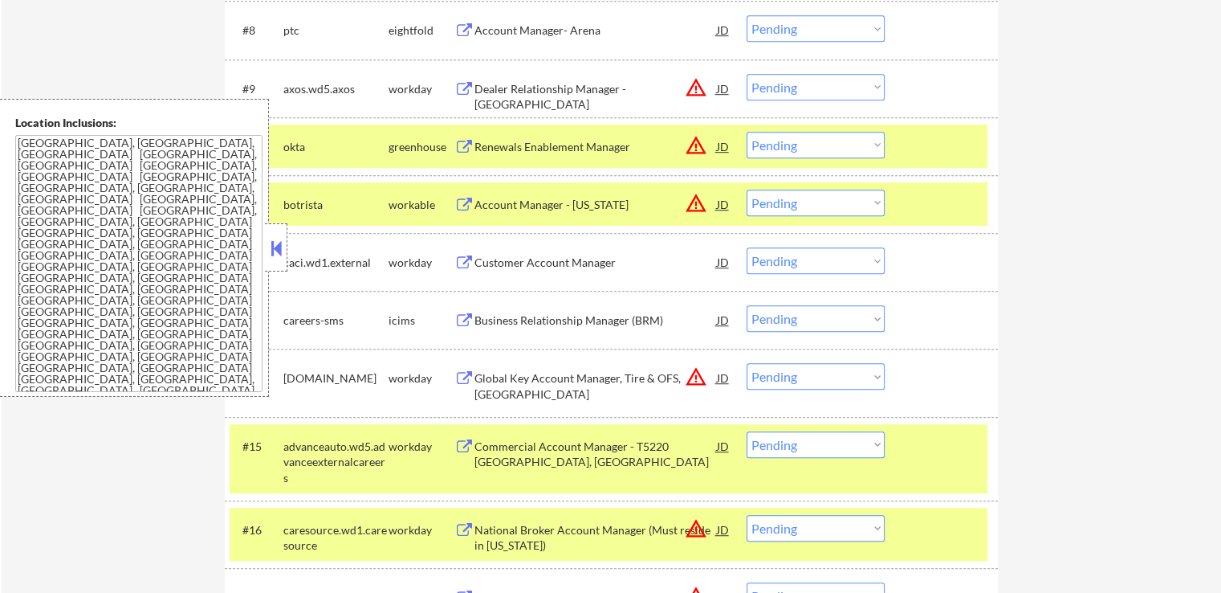
click at [781, 200] on select "Choose an option... Pending Applied Excluded (Questions) Excluded (Expired) Exc…" at bounding box center [816, 203] width 138 height 26
click at [747, 190] on select "Choose an option... Pending Applied Excluded (Questions) Excluded (Expired) Exc…" at bounding box center [816, 203] width 138 height 26
select select ""pending""
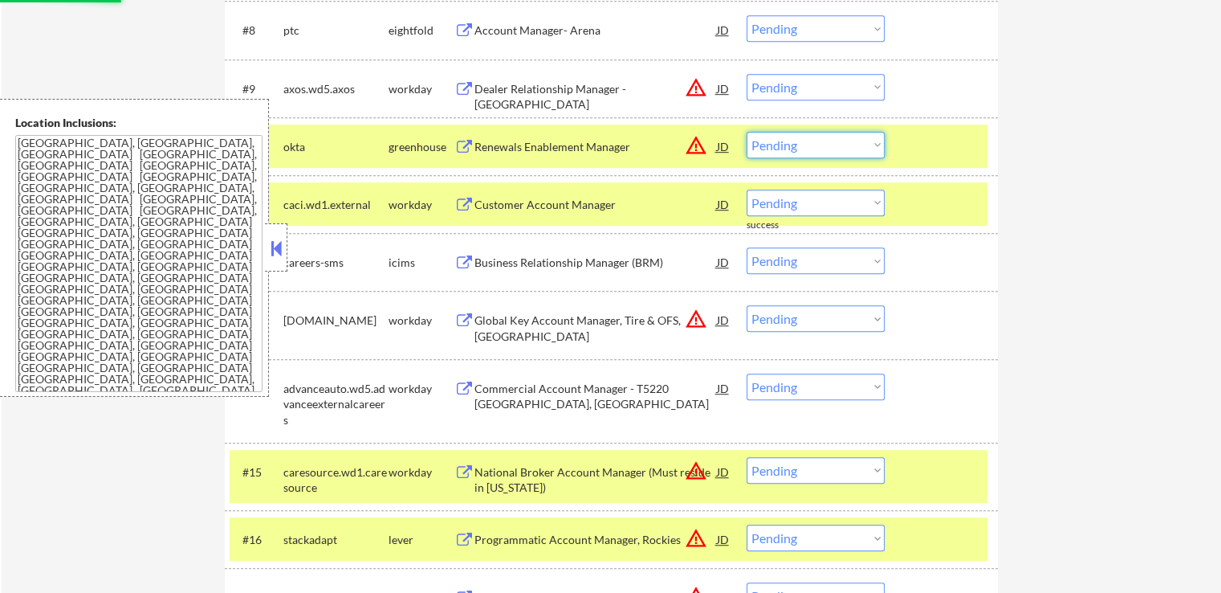
click at [800, 142] on select "Choose an option... Pending Applied Excluded (Questions) Excluded (Expired) Exc…" at bounding box center [816, 145] width 138 height 26
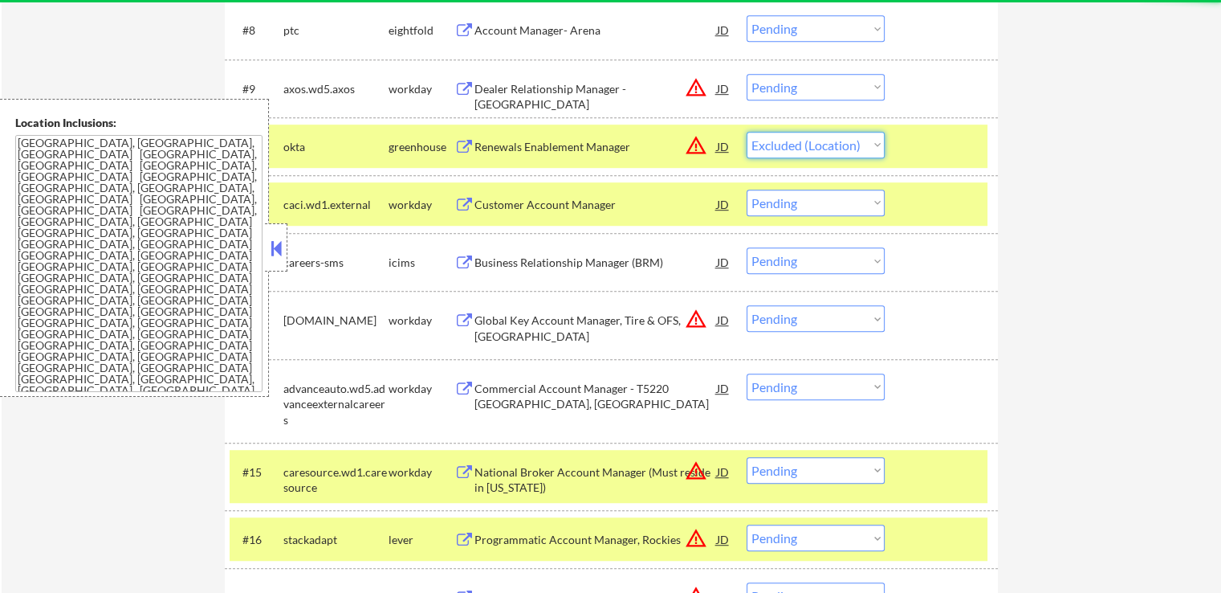
click at [747, 132] on select "Choose an option... Pending Applied Excluded (Questions) Excluded (Expired) Exc…" at bounding box center [816, 145] width 138 height 26
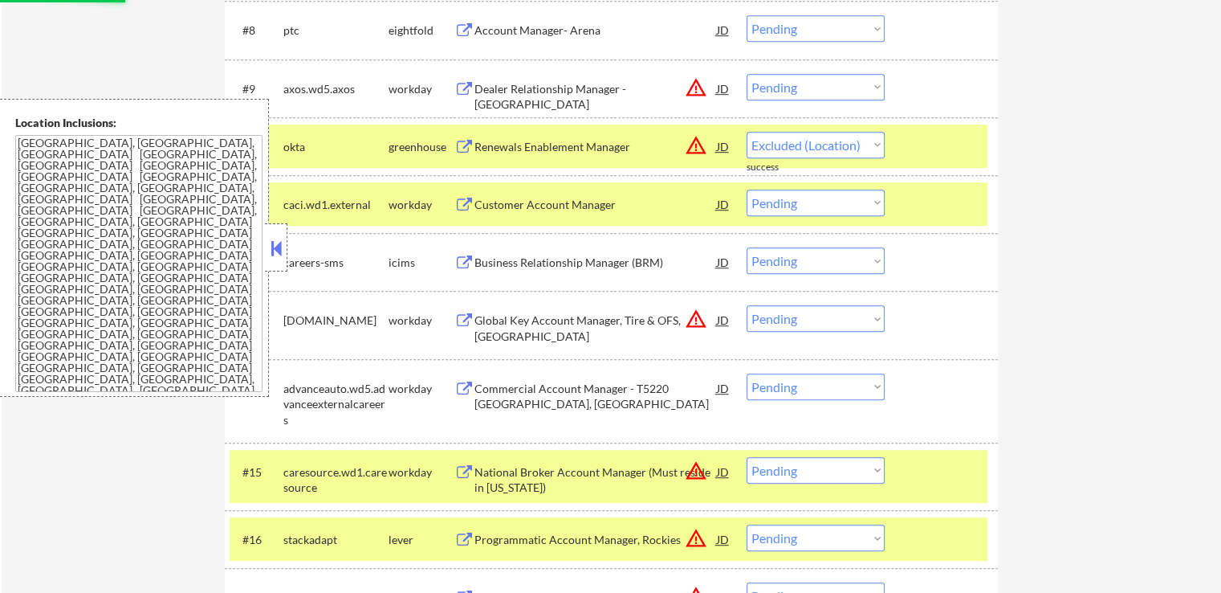
select select ""pending""
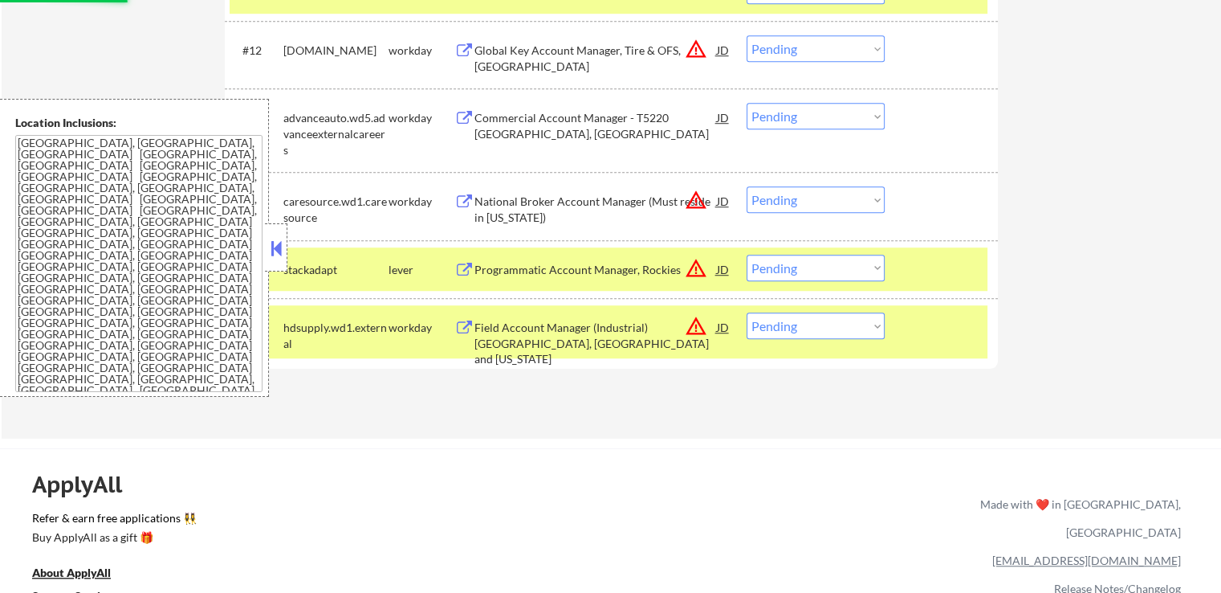
scroll to position [1204, 0]
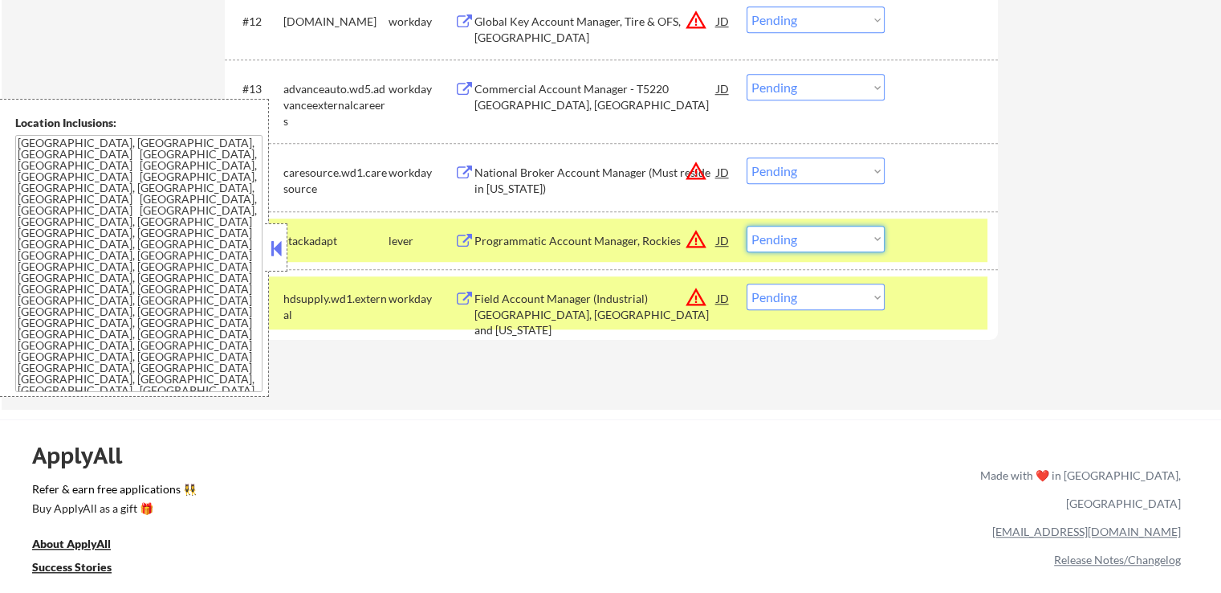
drag, startPoint x: 792, startPoint y: 238, endPoint x: 803, endPoint y: 244, distance: 12.6
click at [792, 238] on select "Choose an option... Pending Applied Excluded (Questions) Excluded (Expired) Exc…" at bounding box center [816, 239] width 138 height 26
click at [747, 226] on select "Choose an option... Pending Applied Excluded (Questions) Excluded (Expired) Exc…" at bounding box center [816, 239] width 138 height 26
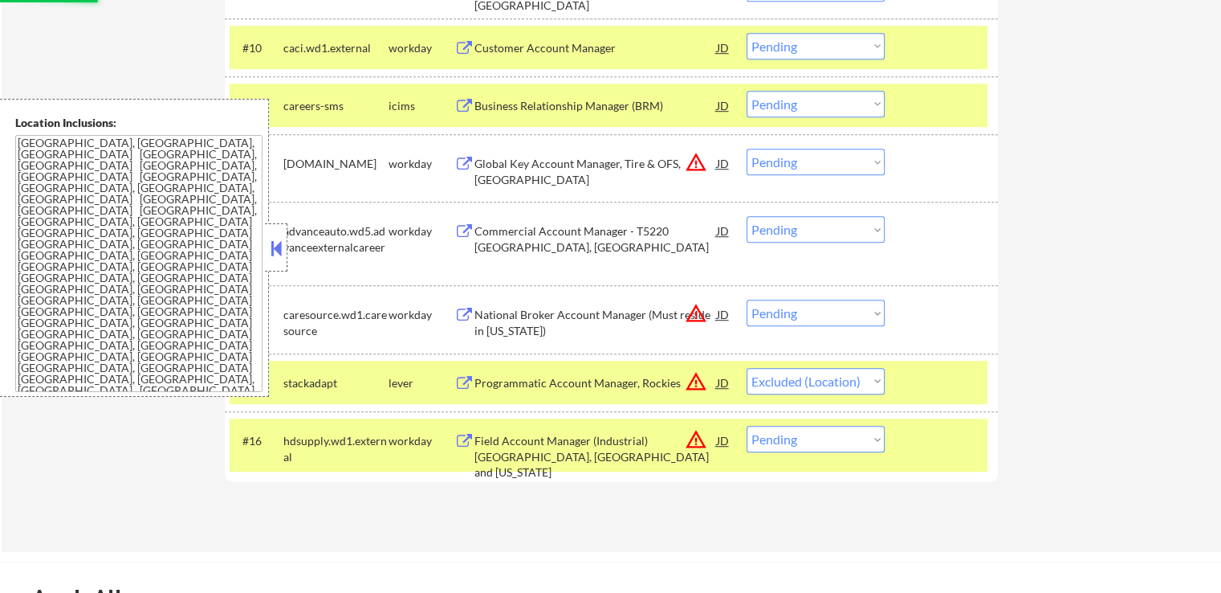
scroll to position [1044, 0]
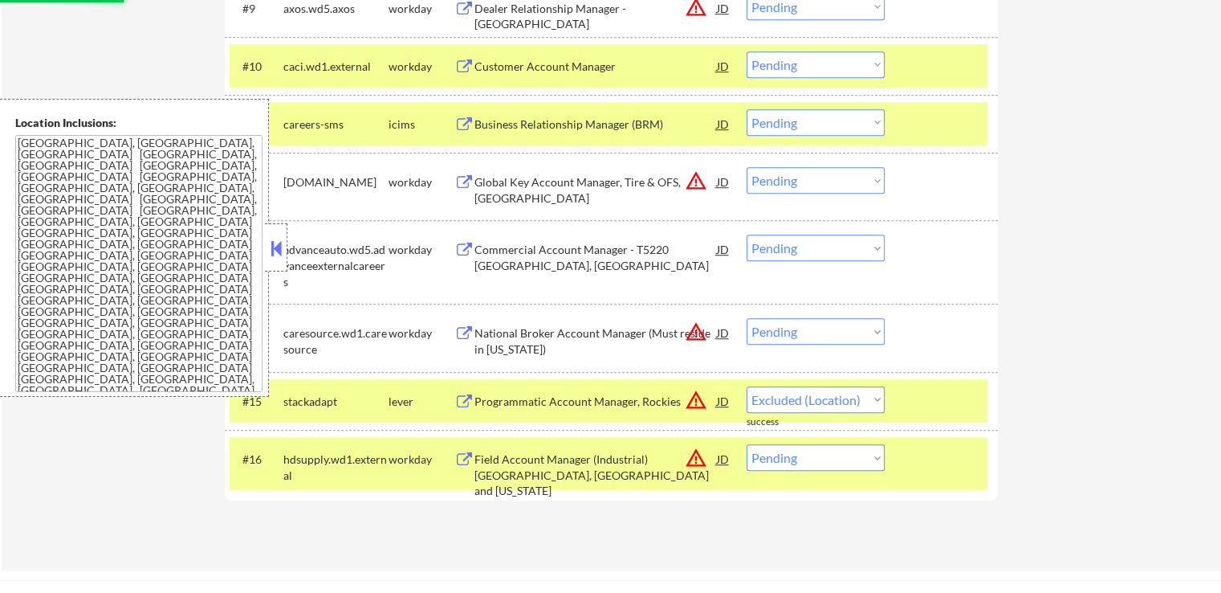
select select ""pending""
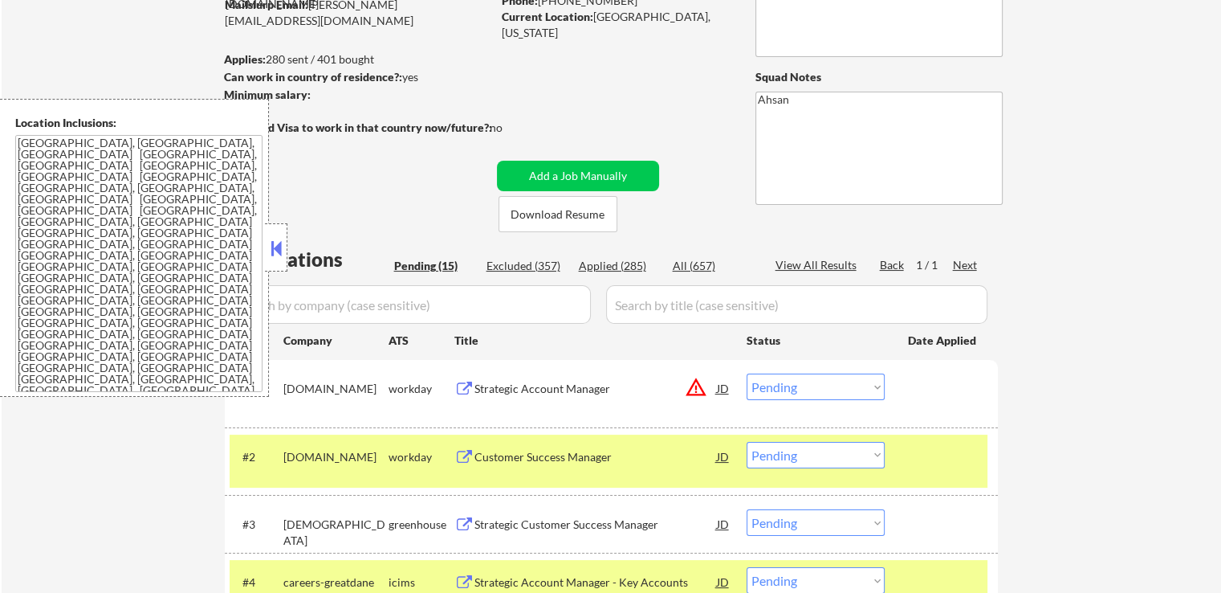
scroll to position [161, 0]
